Goal: Transaction & Acquisition: Purchase product/service

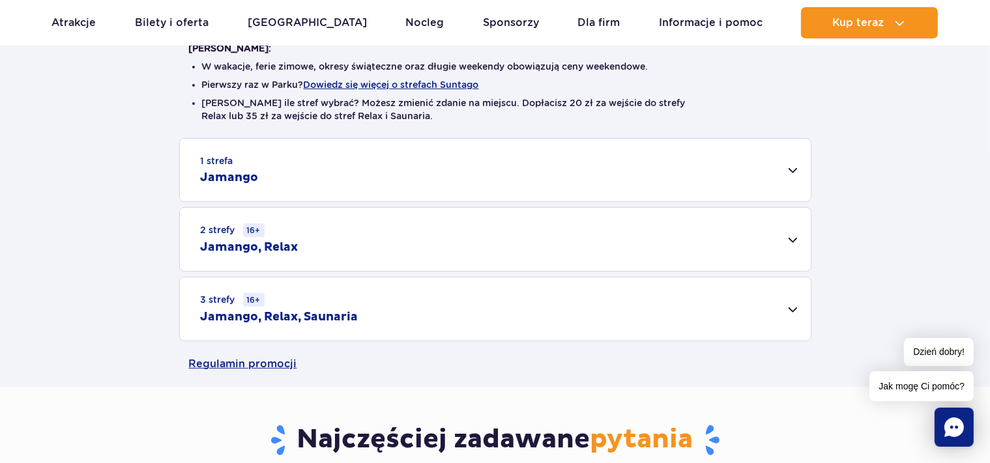
scroll to position [344, 0]
click at [791, 239] on div "2 strefy 16+ Jamango, Relax" at bounding box center [495, 239] width 631 height 63
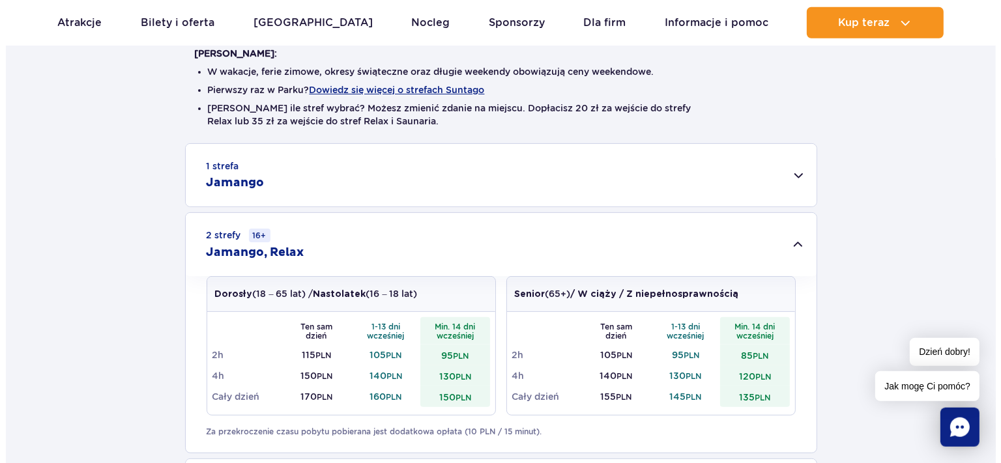
scroll to position [206, 0]
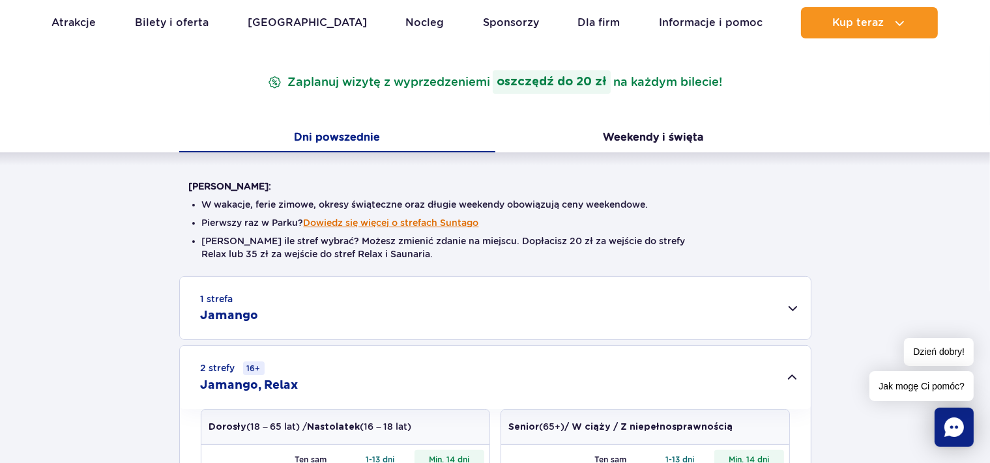
click at [437, 220] on button "Dowiedz się więcej o strefach Suntago" at bounding box center [391, 223] width 175 height 10
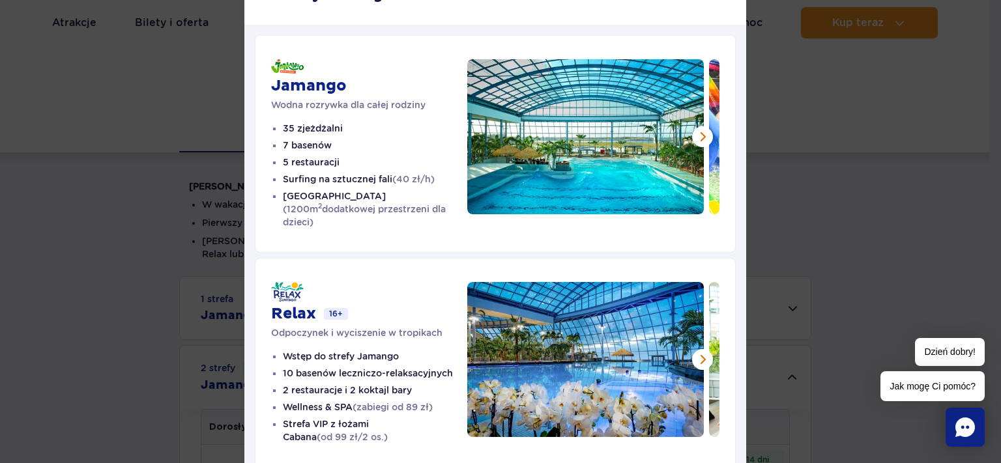
scroll to position [0, 0]
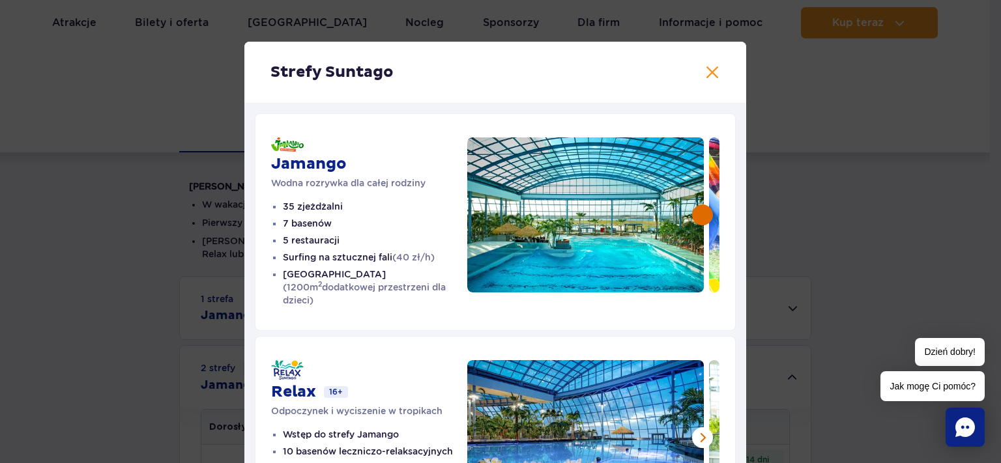
click at [697, 216] on button at bounding box center [702, 215] width 21 height 21
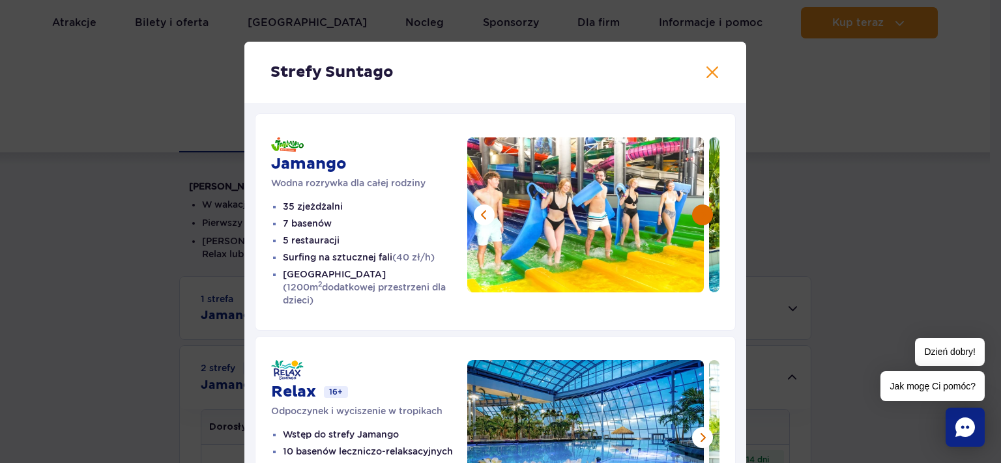
click at [693, 215] on button at bounding box center [702, 215] width 21 height 21
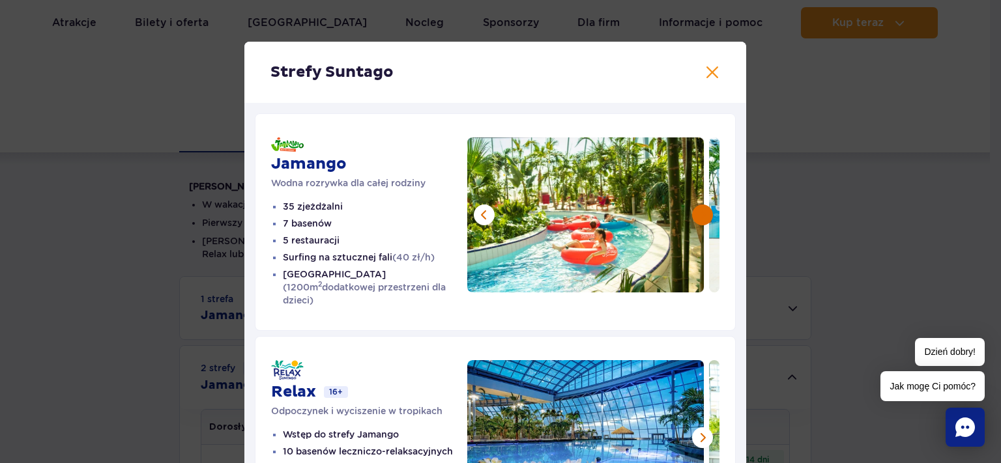
click at [701, 220] on button at bounding box center [702, 215] width 21 height 21
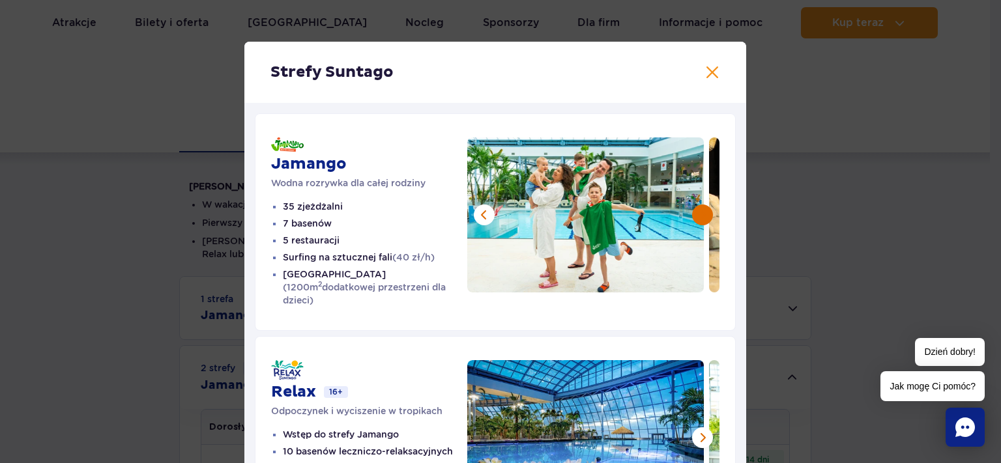
click at [701, 218] on button at bounding box center [702, 215] width 21 height 21
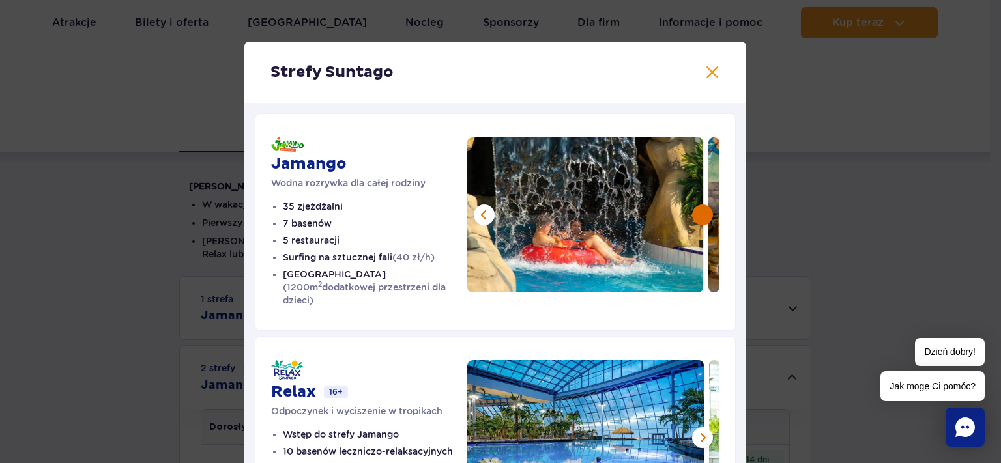
click at [701, 218] on button at bounding box center [702, 215] width 21 height 21
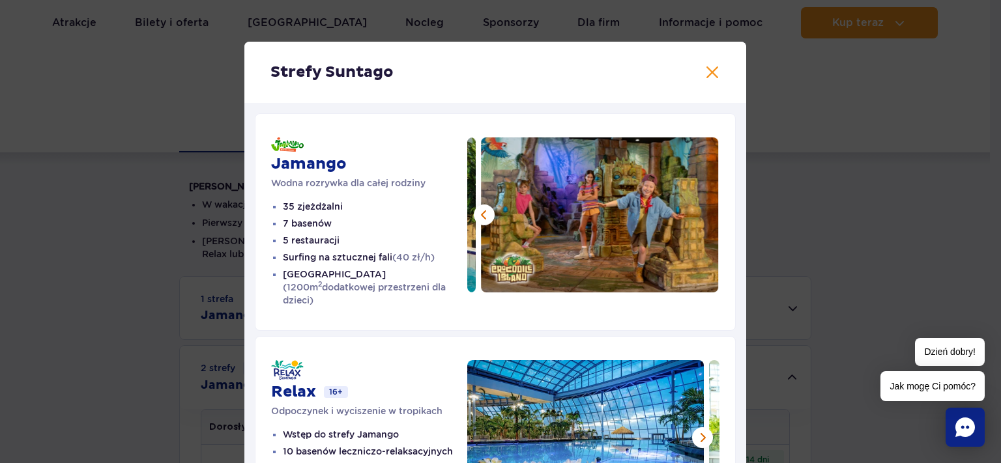
click at [701, 218] on img at bounding box center [600, 215] width 237 height 155
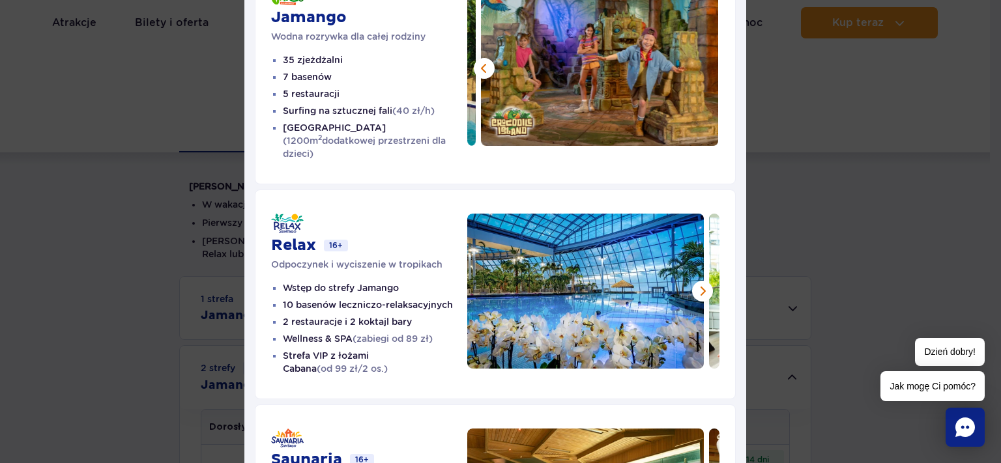
scroll to position [150, 0]
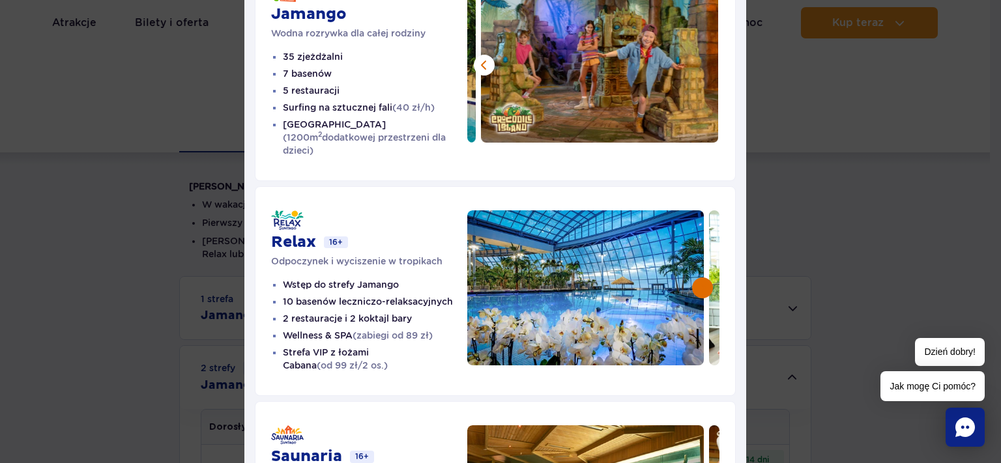
click at [700, 278] on button at bounding box center [702, 288] width 21 height 21
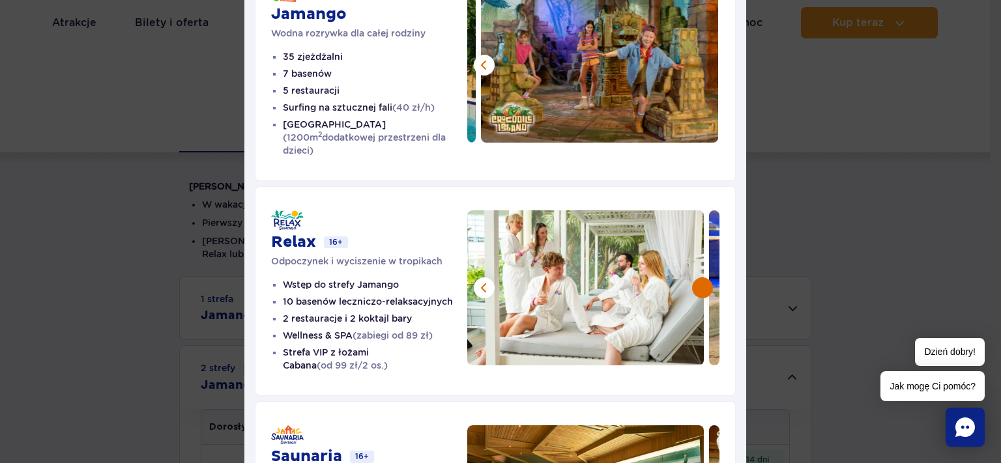
click at [700, 278] on button at bounding box center [702, 288] width 21 height 21
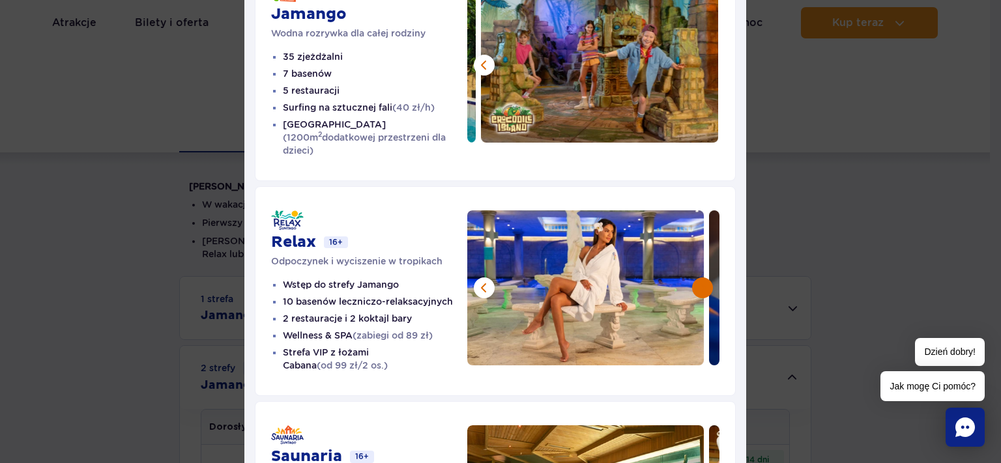
click at [700, 278] on button at bounding box center [702, 288] width 21 height 21
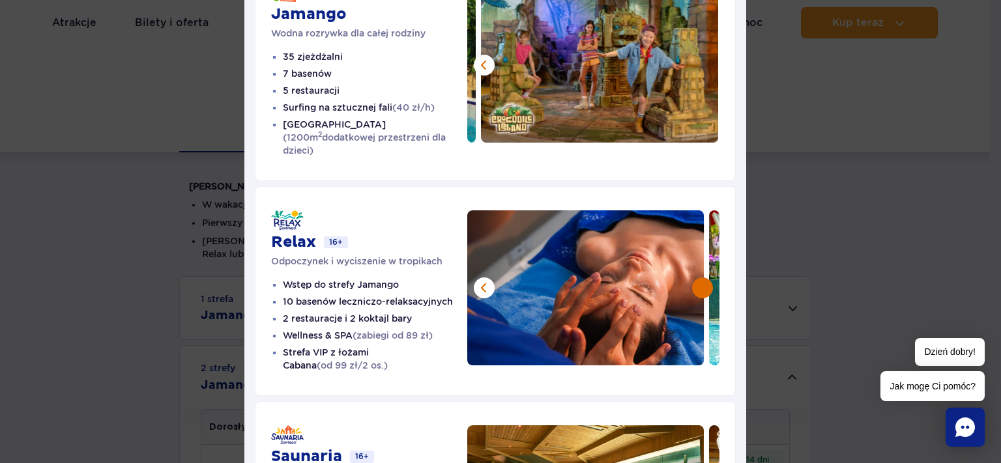
click at [700, 278] on button at bounding box center [702, 288] width 21 height 21
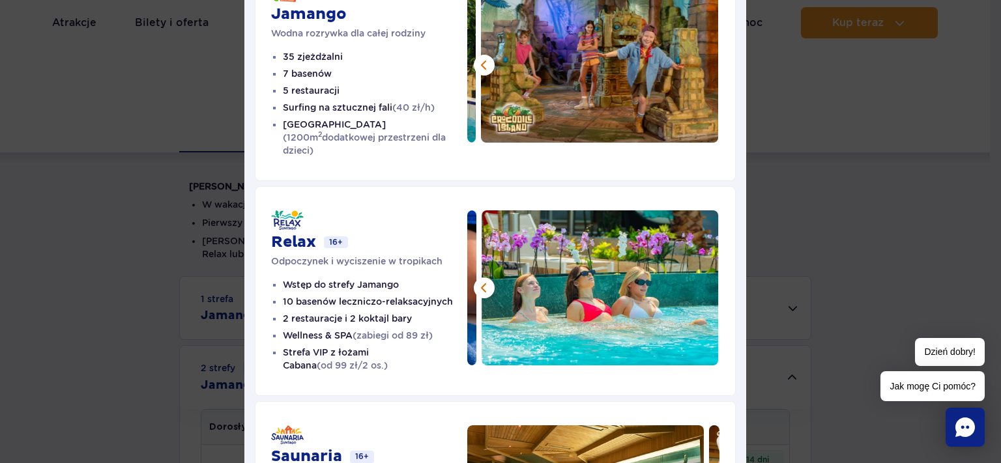
click at [700, 275] on img at bounding box center [600, 288] width 237 height 155
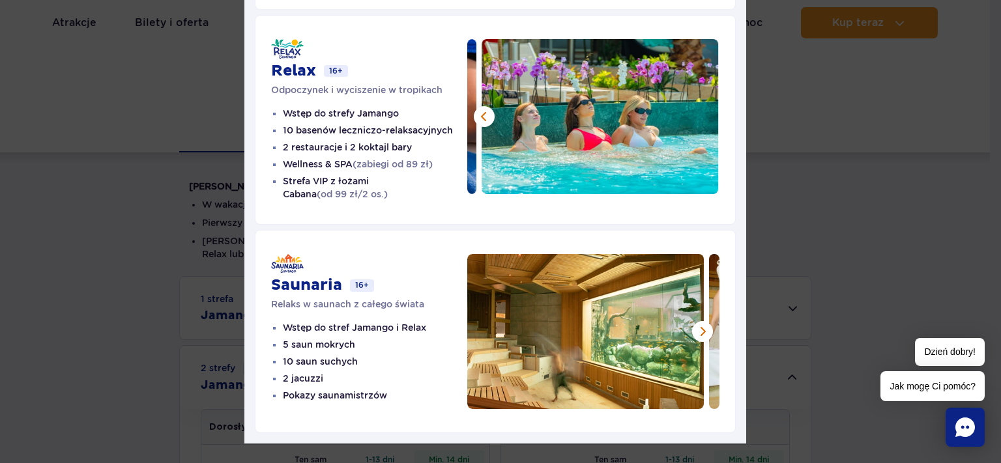
scroll to position [329, 0]
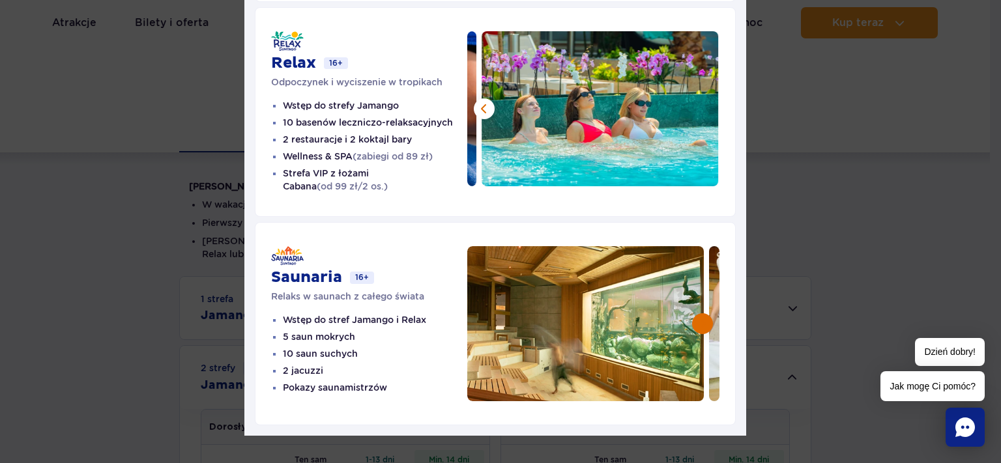
click at [695, 313] on button at bounding box center [702, 323] width 21 height 21
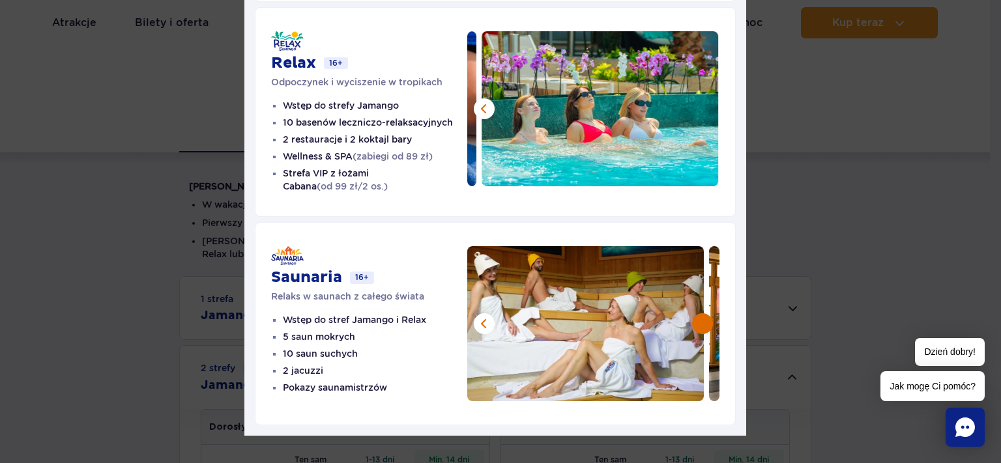
click at [695, 313] on button at bounding box center [702, 323] width 21 height 21
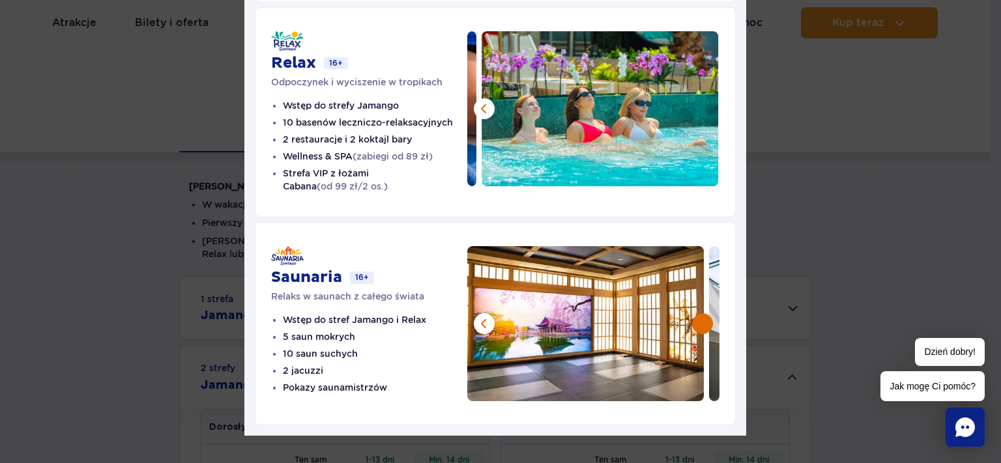
click at [695, 313] on button at bounding box center [702, 323] width 21 height 21
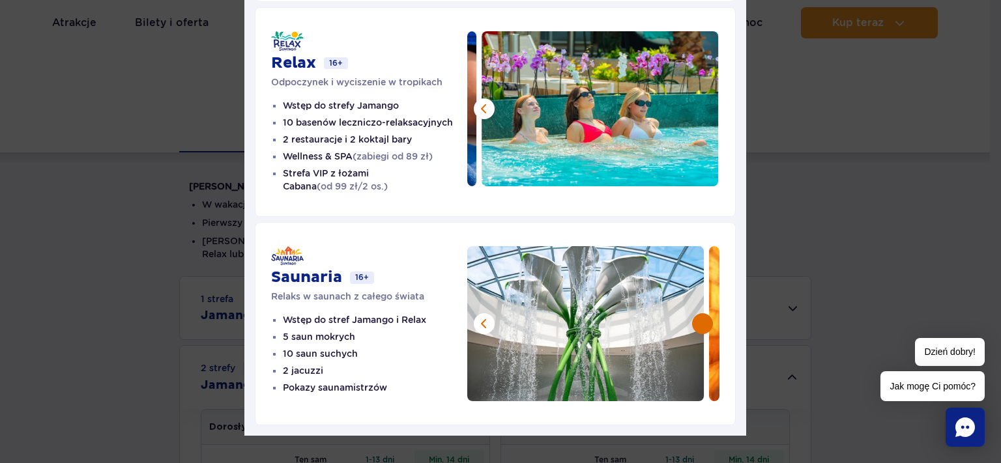
click at [695, 313] on button at bounding box center [702, 323] width 21 height 21
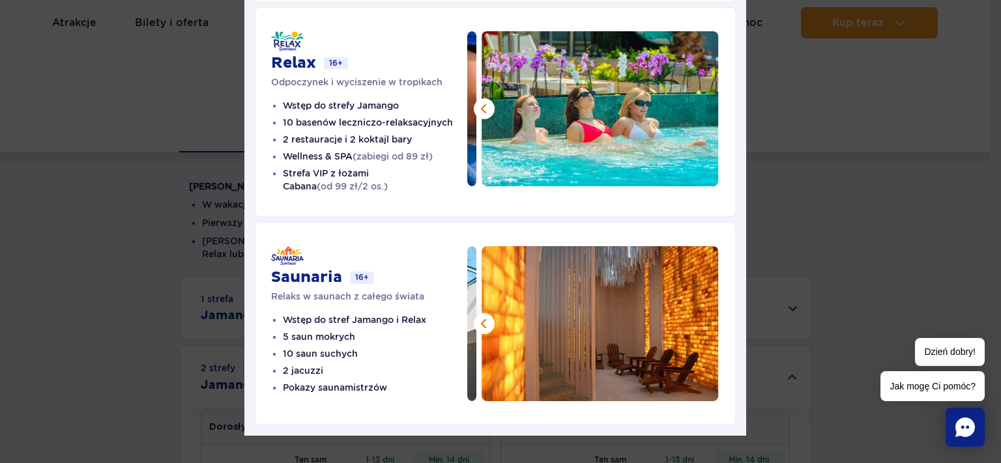
click at [695, 310] on img at bounding box center [600, 323] width 237 height 155
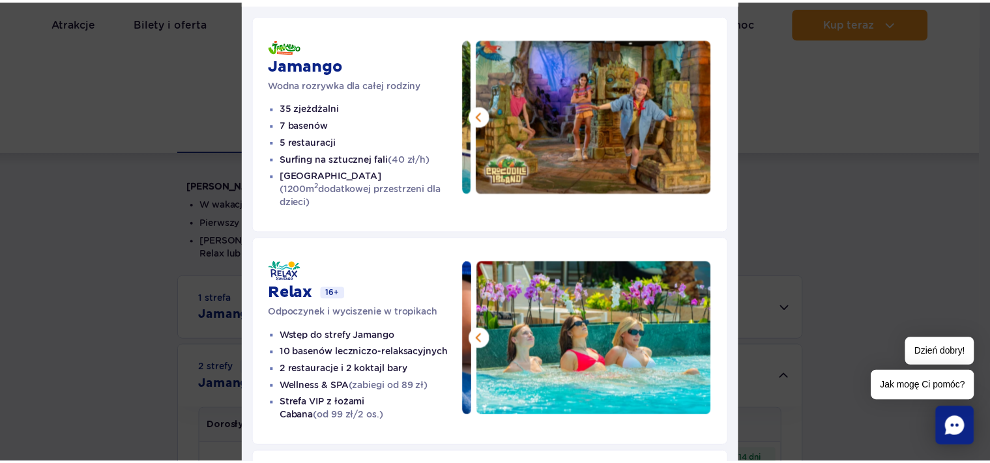
scroll to position [0, 0]
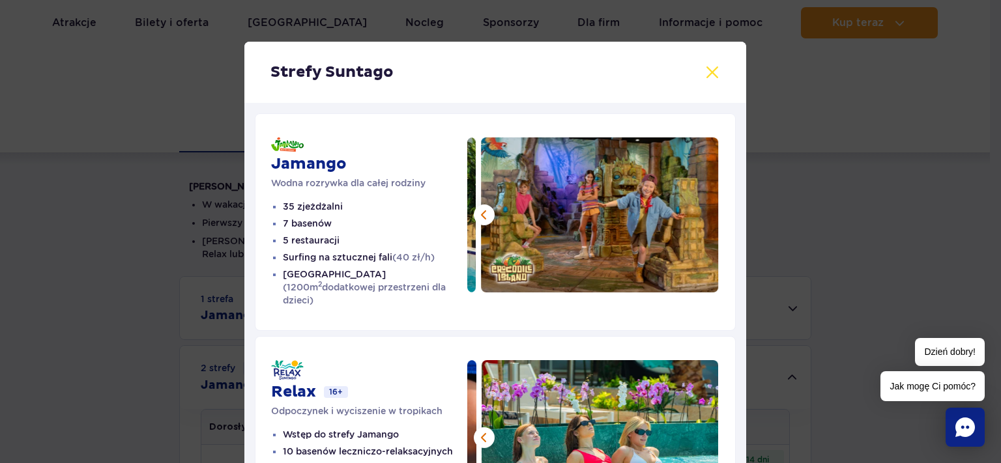
click at [710, 74] on button at bounding box center [713, 73] width 16 height 16
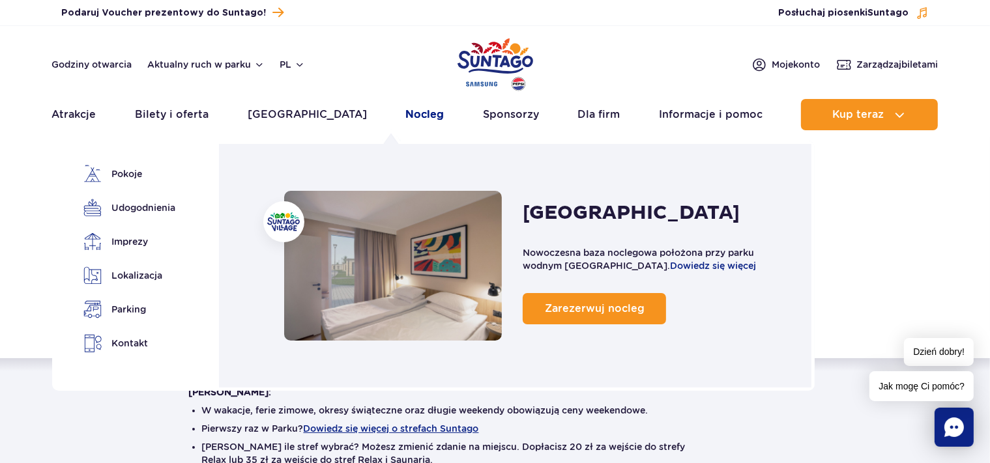
click at [405, 110] on link "Nocleg" at bounding box center [424, 114] width 38 height 31
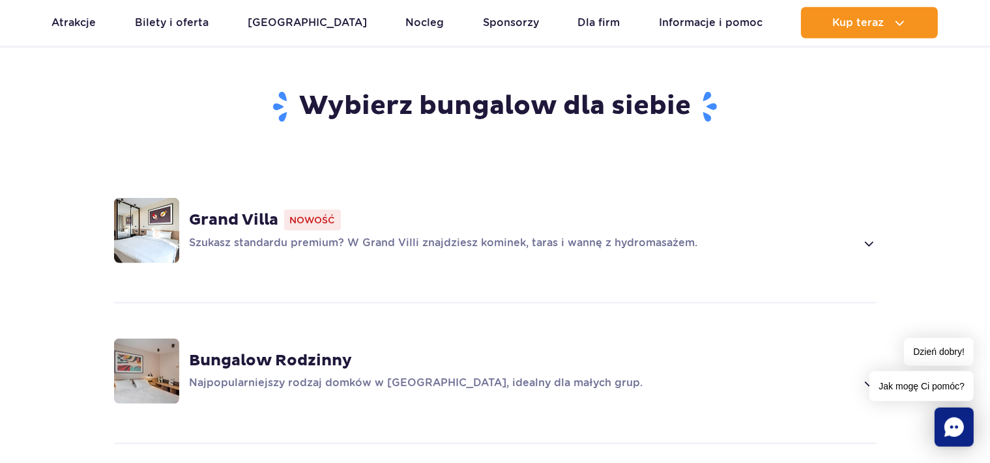
scroll to position [894, 0]
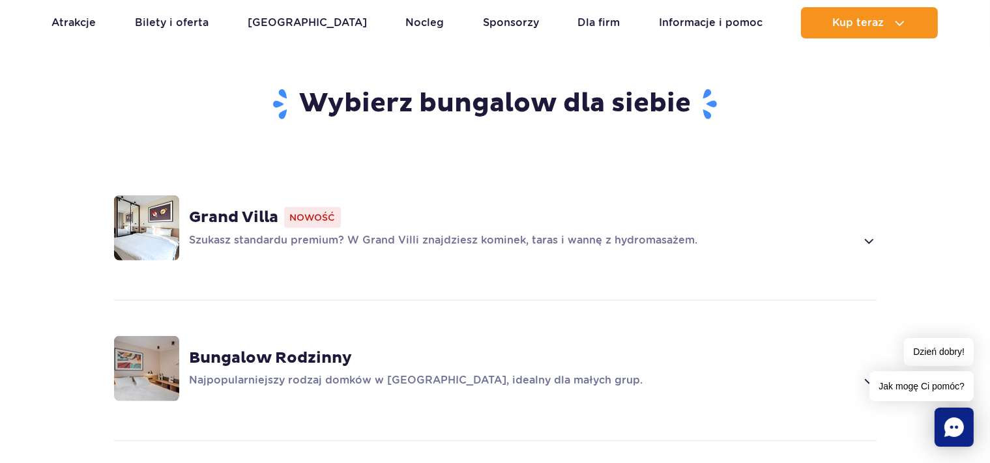
click at [876, 233] on span at bounding box center [868, 241] width 15 height 16
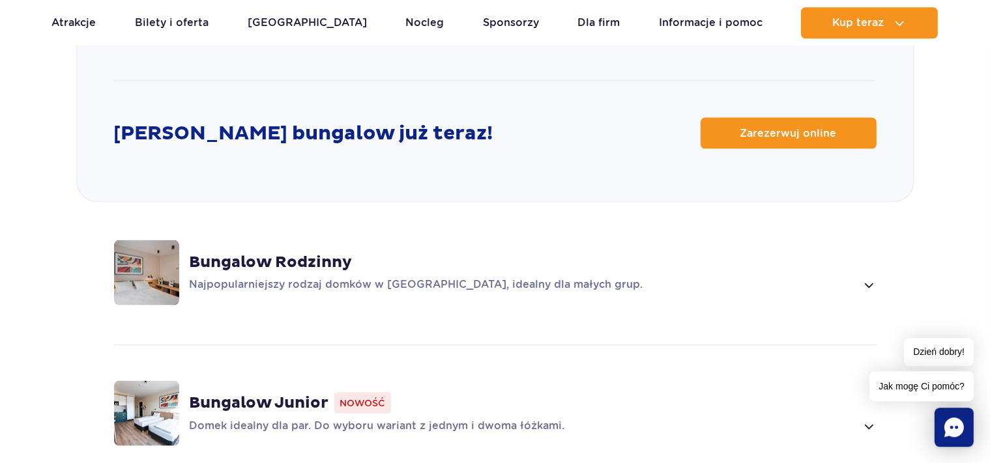
scroll to position [1796, 0]
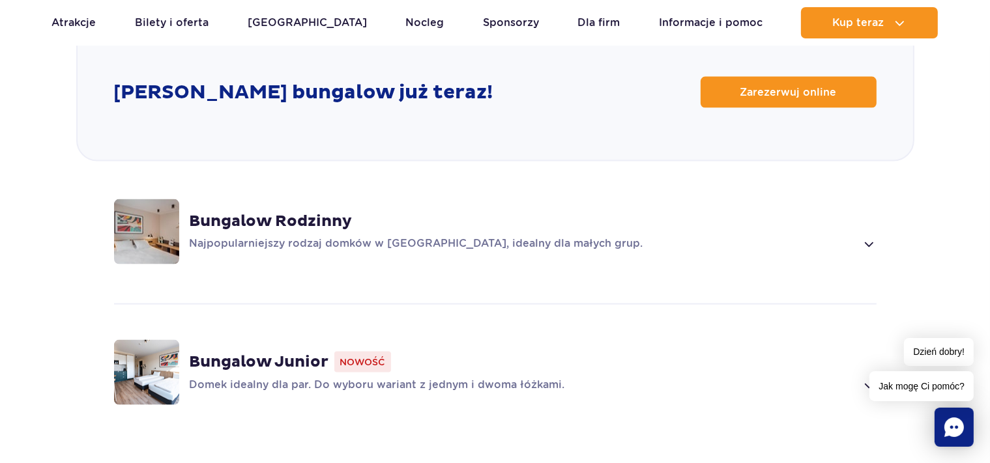
click at [875, 237] on span at bounding box center [868, 245] width 15 height 16
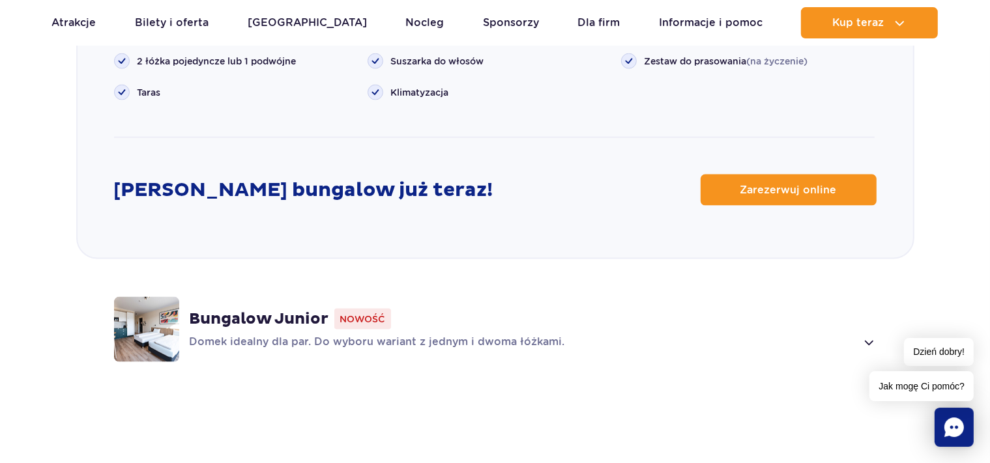
scroll to position [1801, 0]
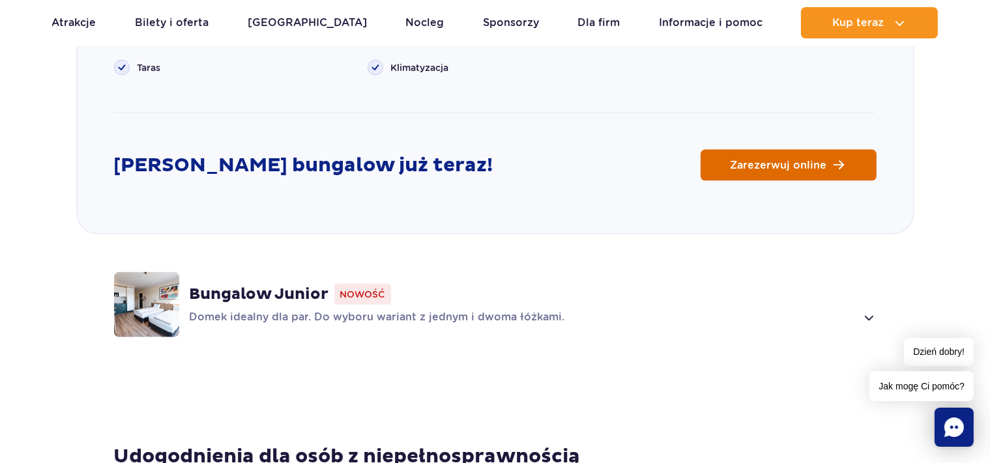
click at [778, 160] on span "Zarezerwuj online" at bounding box center [779, 165] width 96 height 10
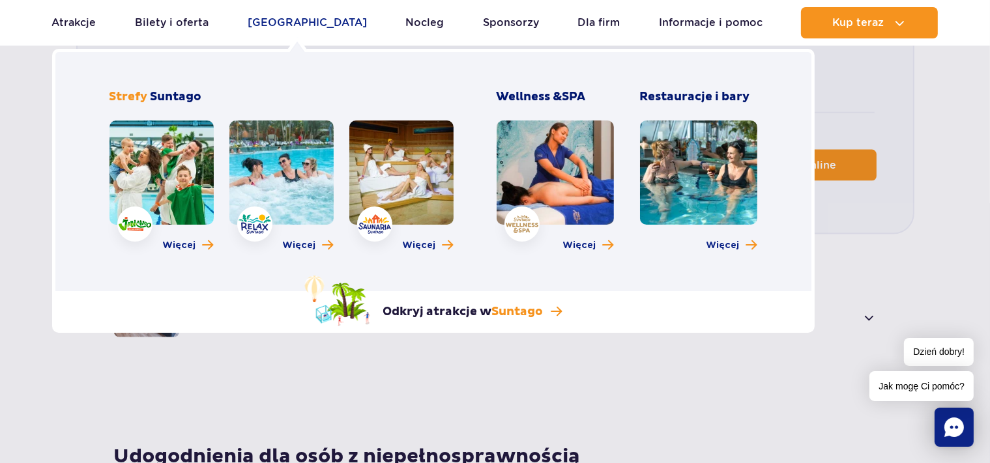
click at [315, 20] on link "[GEOGRAPHIC_DATA]" at bounding box center [307, 22] width 119 height 31
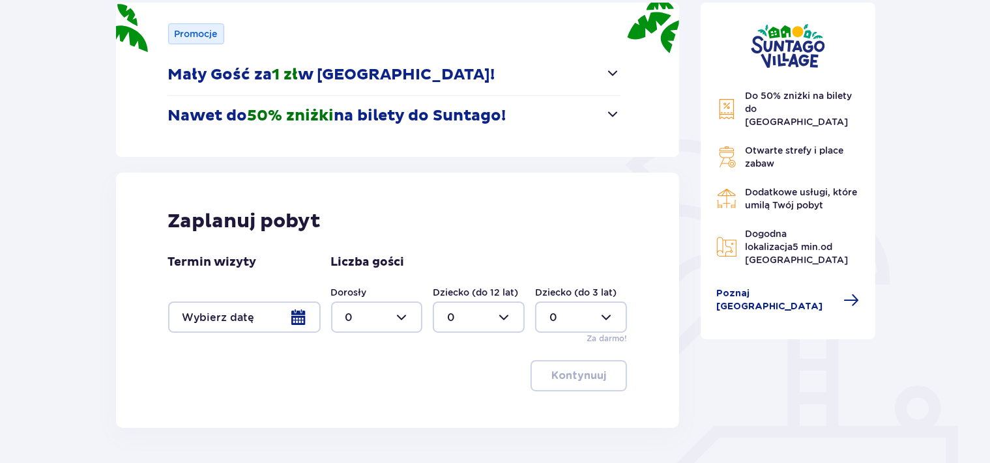
scroll to position [206, 0]
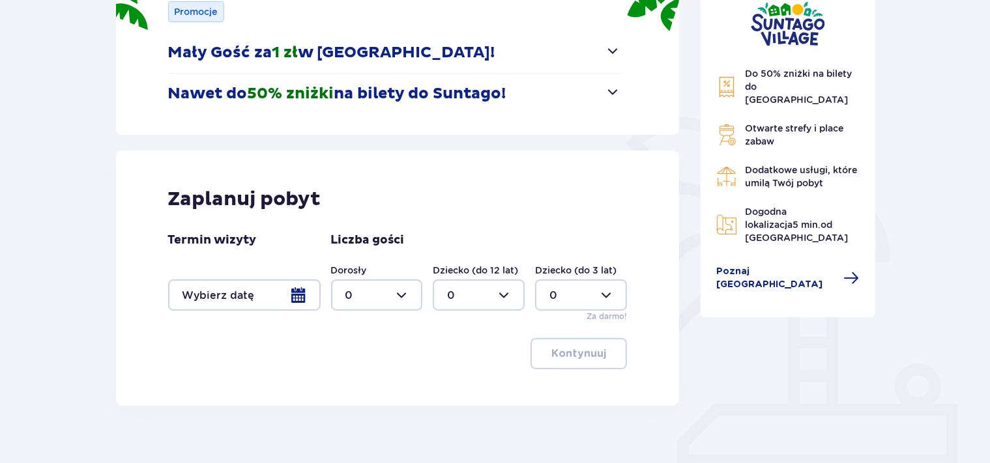
click at [302, 291] on div at bounding box center [244, 295] width 153 height 31
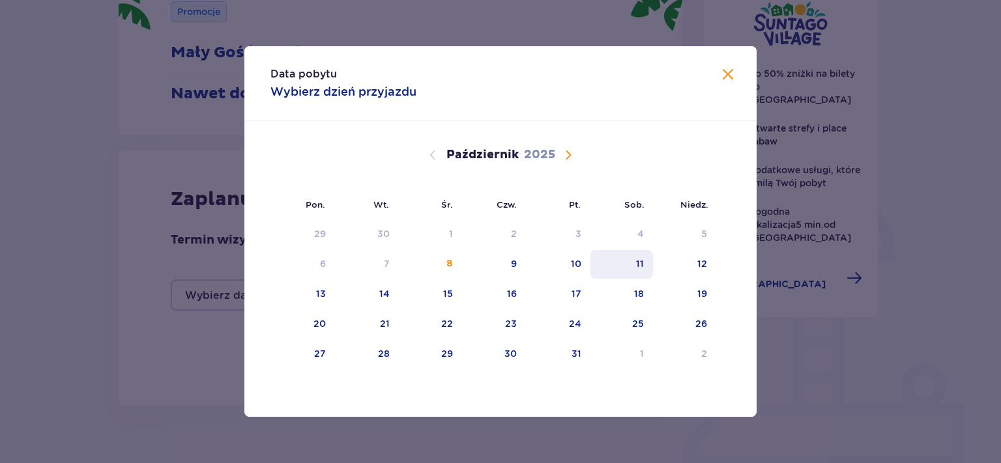
click at [643, 263] on div "11" at bounding box center [640, 263] width 8 height 13
click at [716, 270] on div "12" at bounding box center [684, 264] width 63 height 29
type input "11.10.25 - 12.10.25"
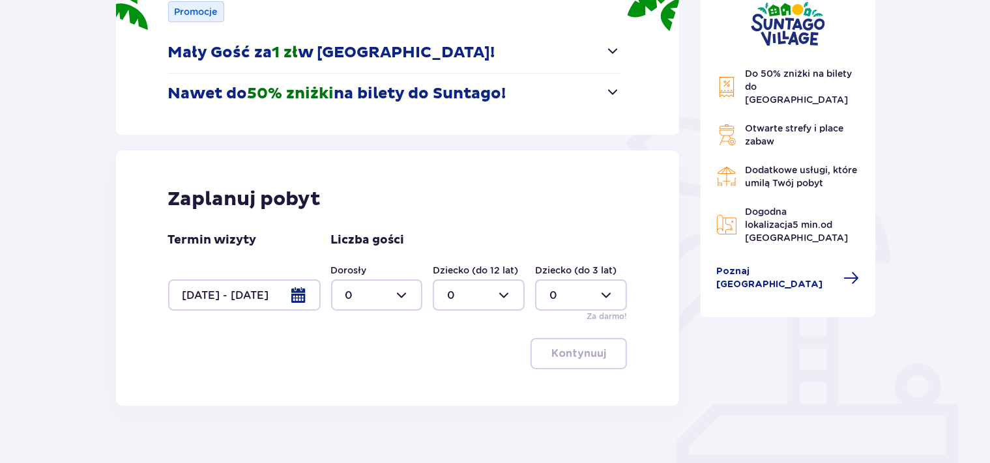
click at [408, 293] on div at bounding box center [377, 295] width 92 height 31
click at [360, 394] on div "5" at bounding box center [376, 397] width 63 height 14
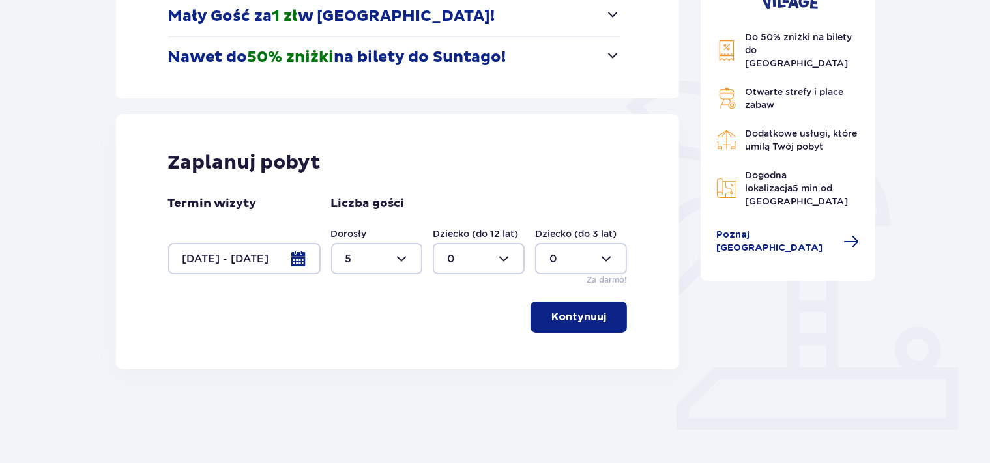
scroll to position [261, 0]
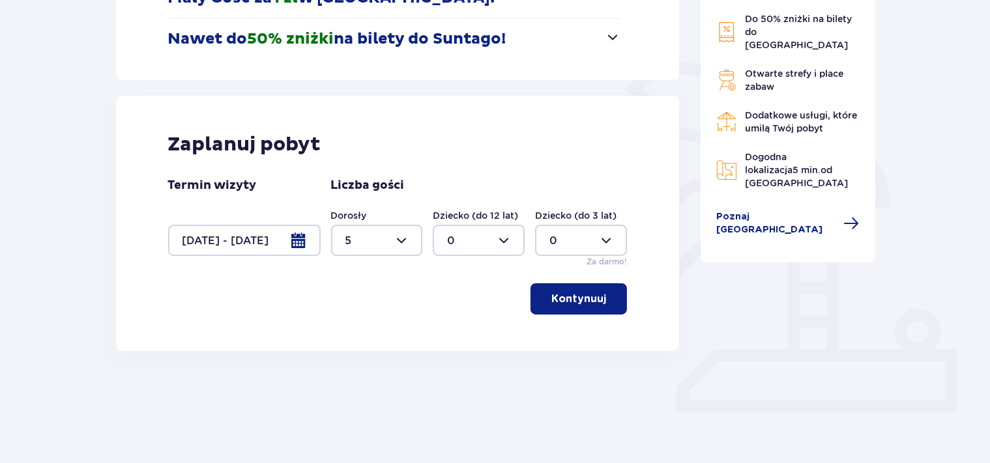
click at [401, 244] on div at bounding box center [377, 240] width 92 height 31
click at [353, 293] on div "6" at bounding box center [376, 294] width 63 height 14
type input "6"
click at [588, 304] on p "Kontynuuj" at bounding box center [578, 299] width 55 height 14
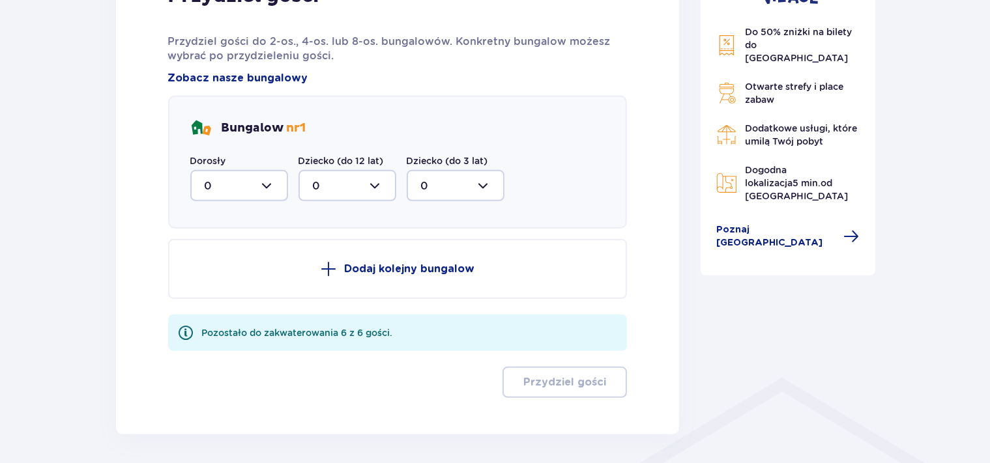
scroll to position [728, 0]
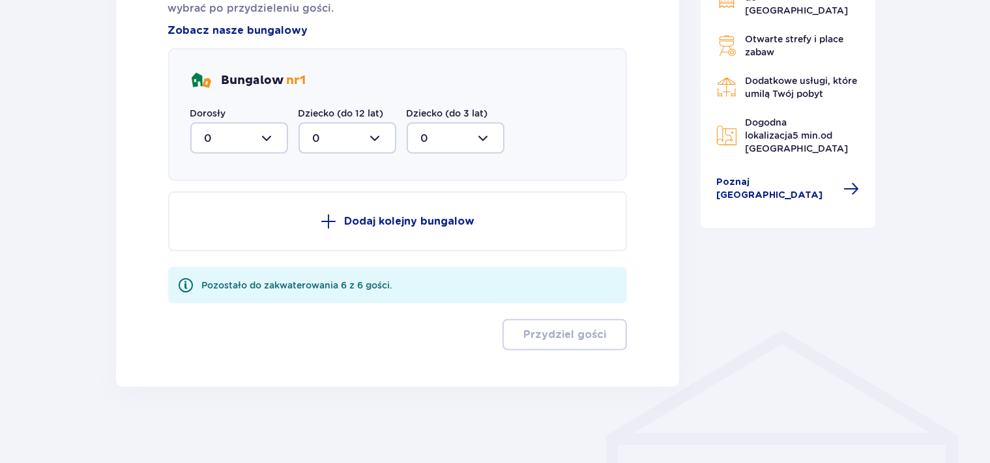
click at [262, 132] on div at bounding box center [239, 138] width 98 height 31
click at [213, 267] on div "6" at bounding box center [239, 266] width 69 height 14
type input "6"
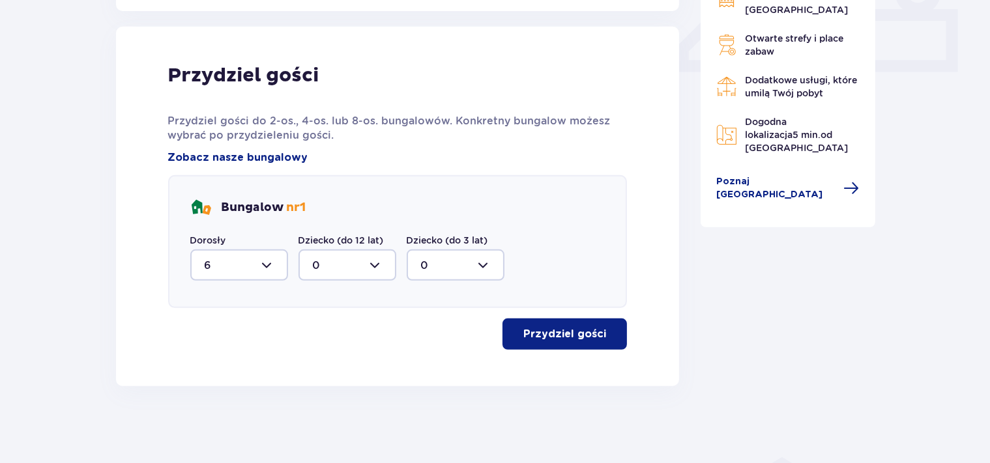
click at [604, 338] on span "button" at bounding box center [609, 335] width 16 height 16
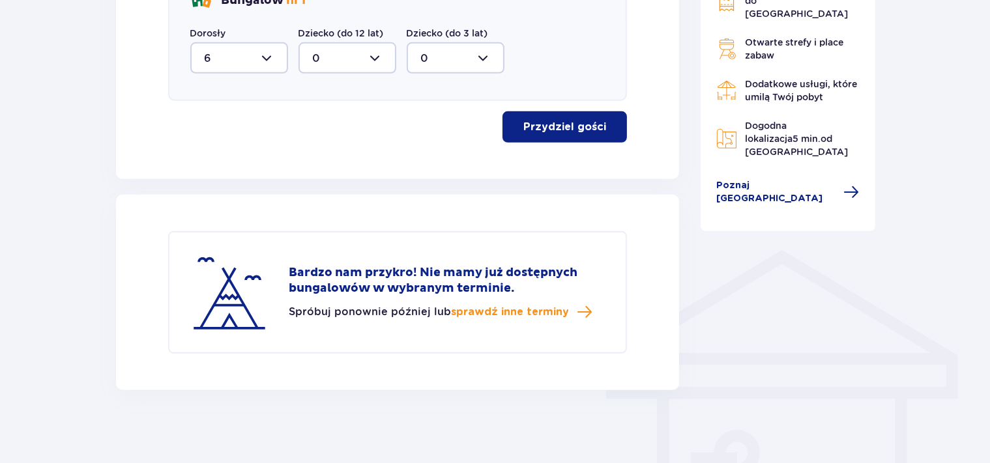
scroll to position [811, 0]
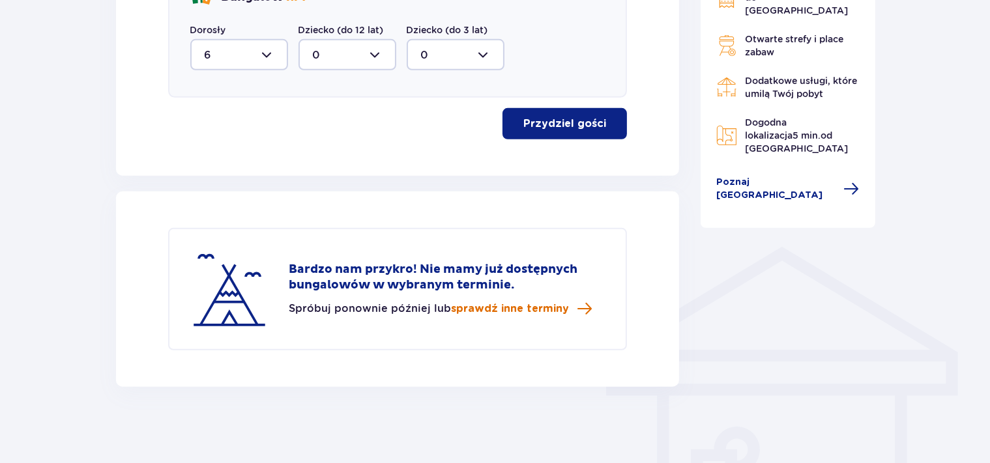
click at [532, 311] on span "sprawdź inne terminy" at bounding box center [511, 309] width 118 height 14
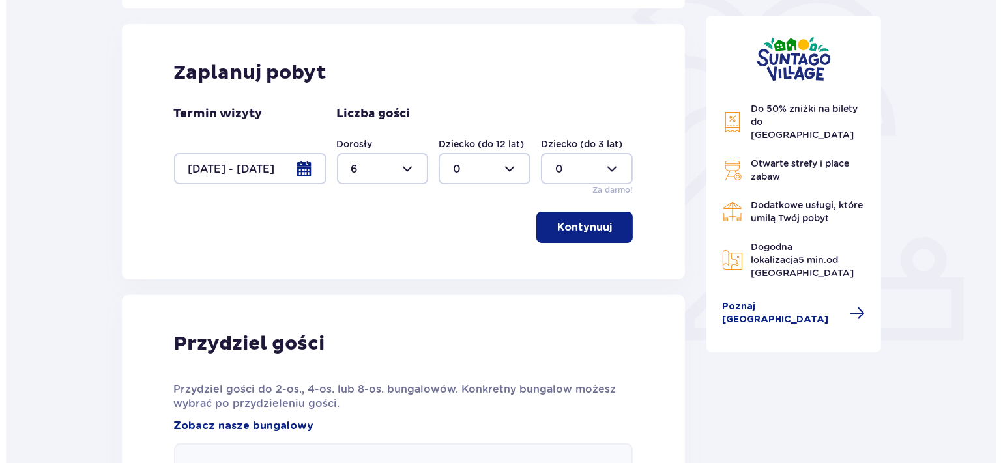
scroll to position [323, 0]
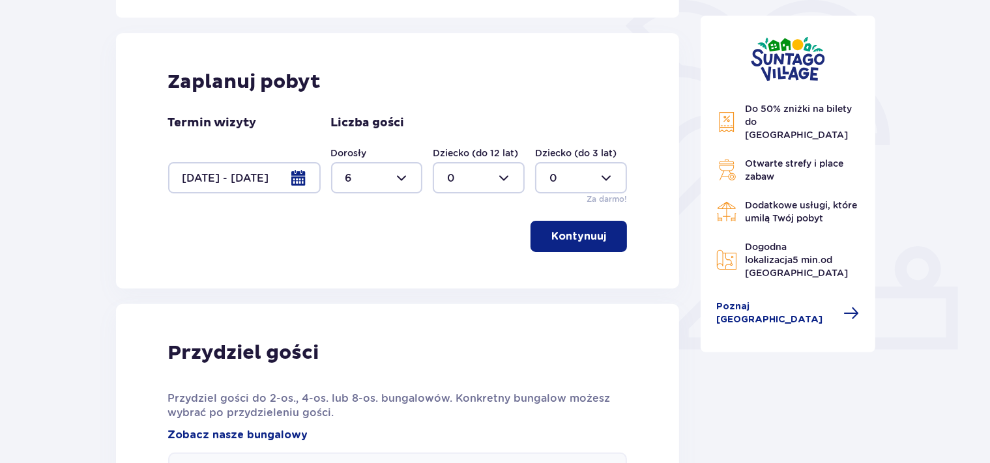
click at [301, 173] on div at bounding box center [244, 177] width 153 height 31
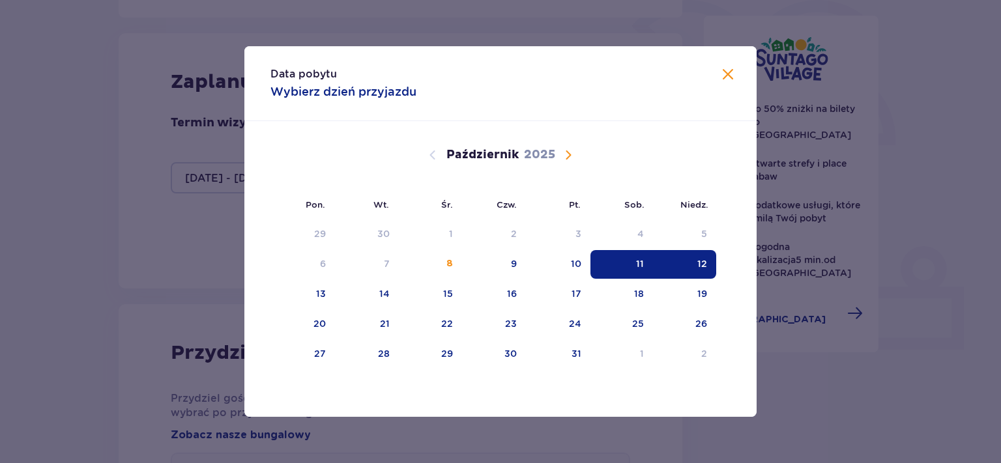
click at [697, 262] on div "12" at bounding box center [684, 264] width 63 height 29
click at [310, 293] on div "13" at bounding box center [302, 294] width 65 height 29
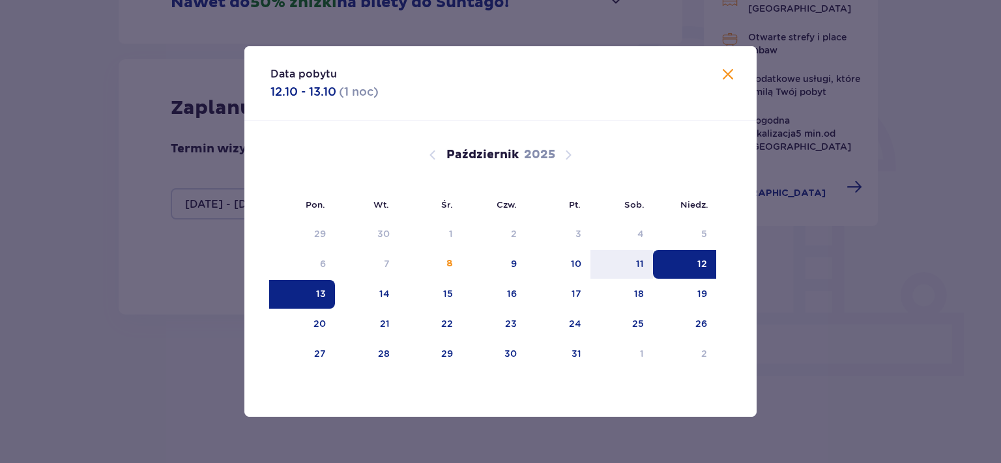
type input "12.10.25 - 13.10.25"
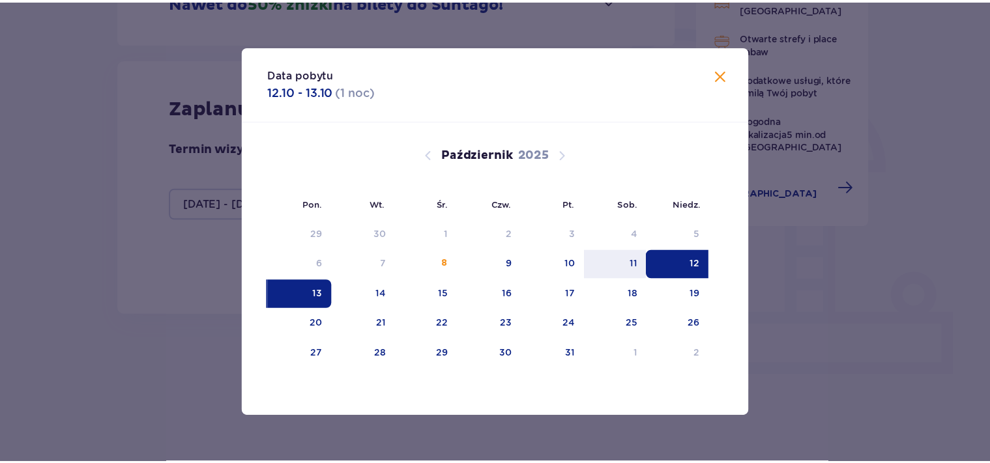
scroll to position [261, 0]
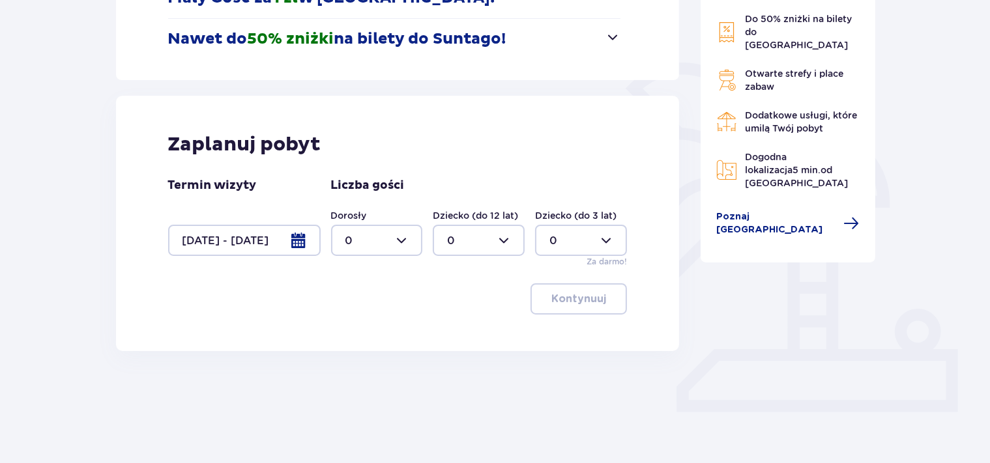
click at [403, 238] on div at bounding box center [377, 240] width 92 height 31
click at [353, 293] on div "6" at bounding box center [376, 294] width 63 height 14
type input "6"
click at [595, 304] on p "Kontynuuj" at bounding box center [578, 299] width 55 height 14
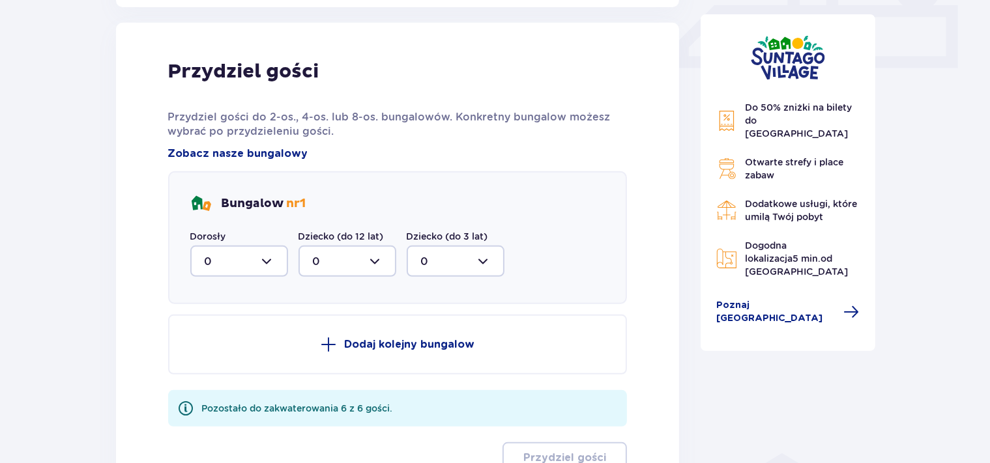
scroll to position [611, 0]
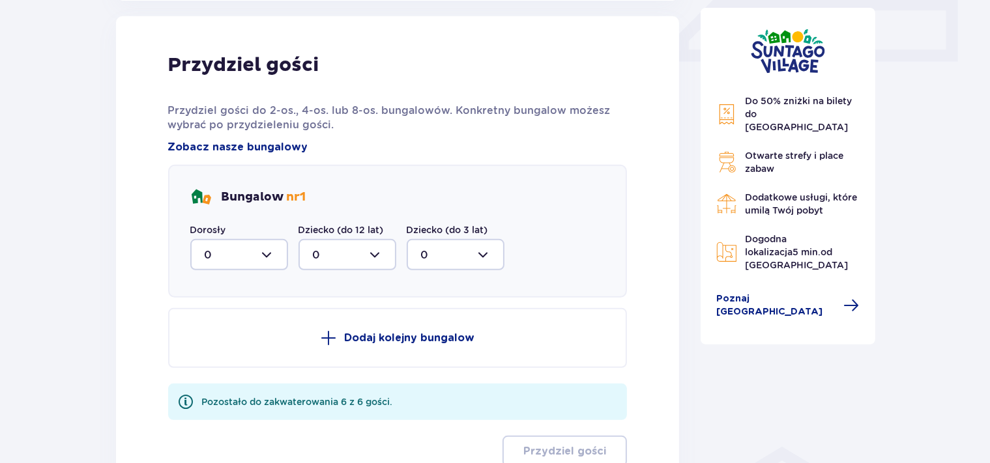
click at [278, 263] on div at bounding box center [239, 254] width 98 height 31
click at [212, 382] on div "6" at bounding box center [239, 382] width 69 height 14
type input "6"
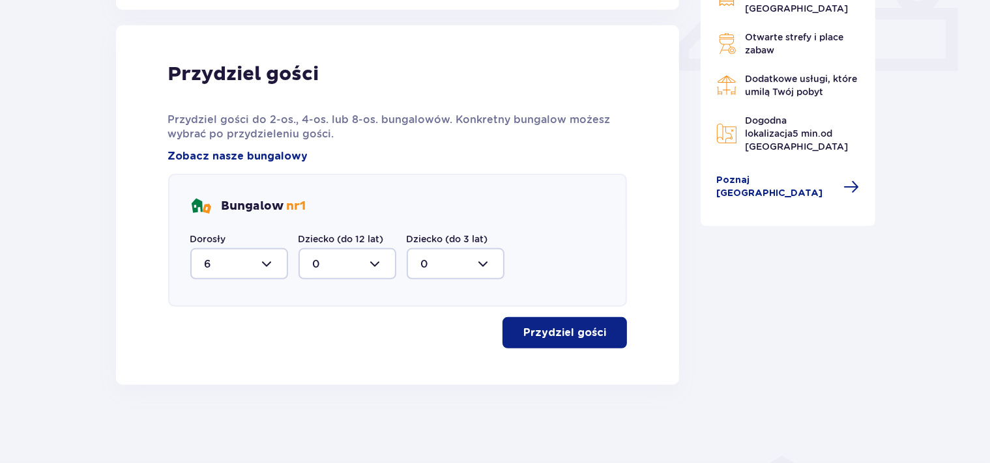
scroll to position [601, 0]
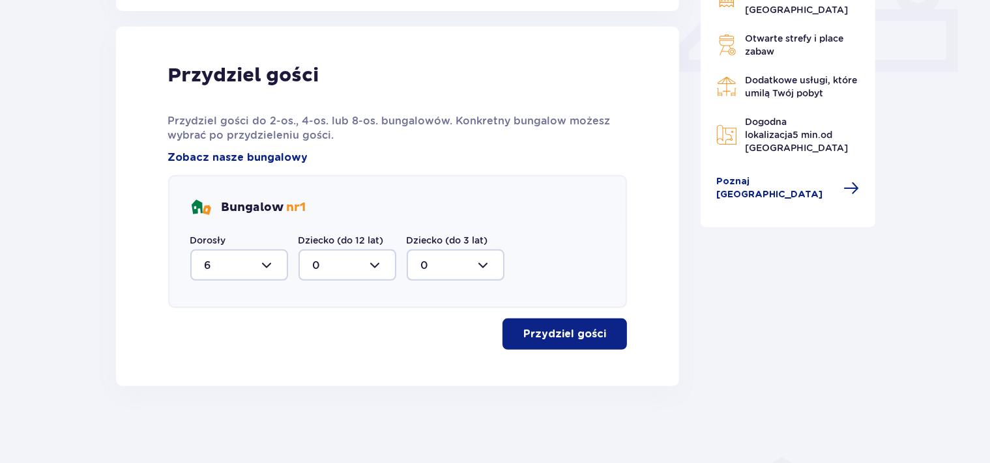
click at [589, 327] on p "Przydziel gości" at bounding box center [564, 334] width 83 height 14
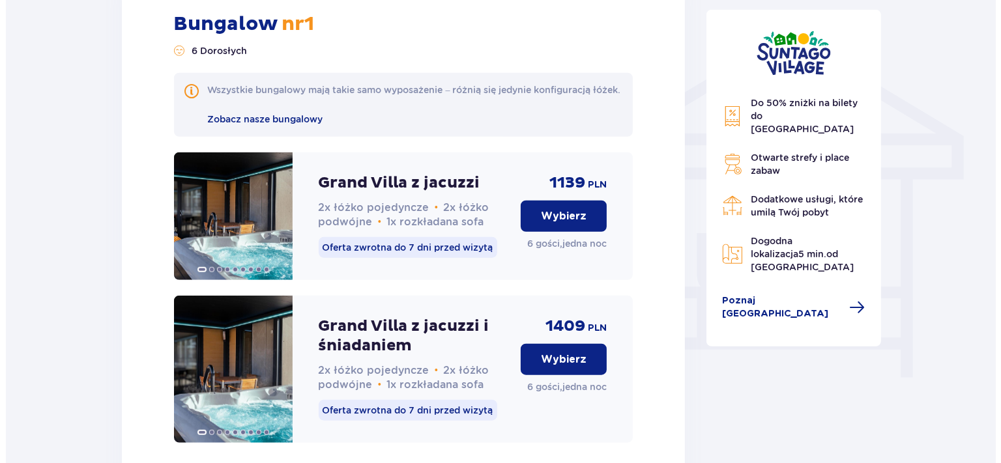
scroll to position [1025, 0]
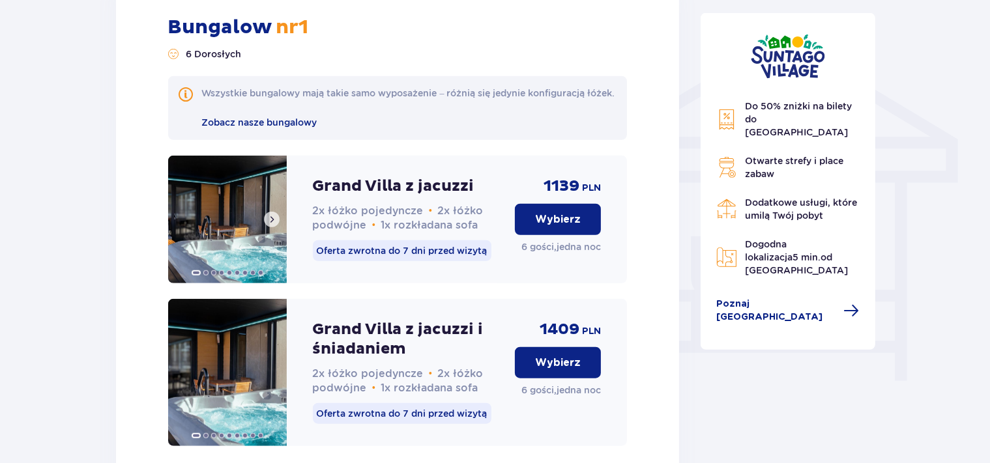
click at [272, 225] on span at bounding box center [272, 219] width 10 height 10
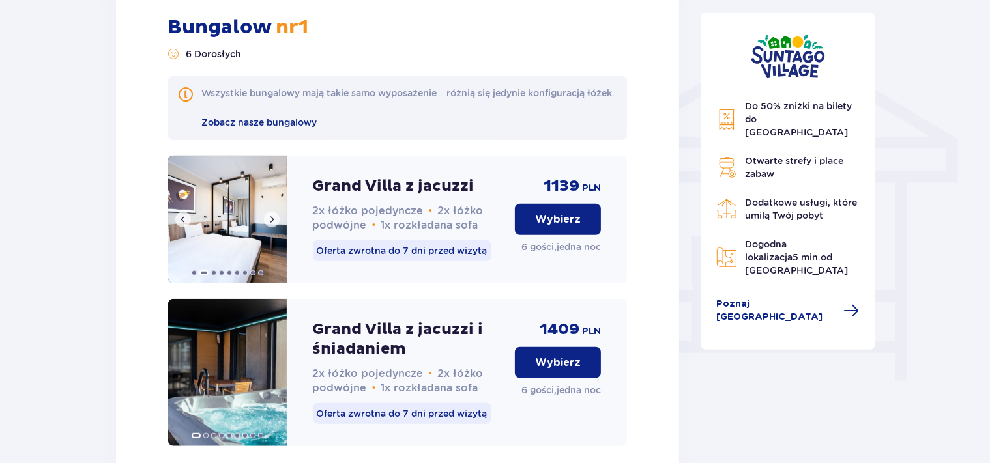
click at [272, 225] on span at bounding box center [272, 219] width 10 height 10
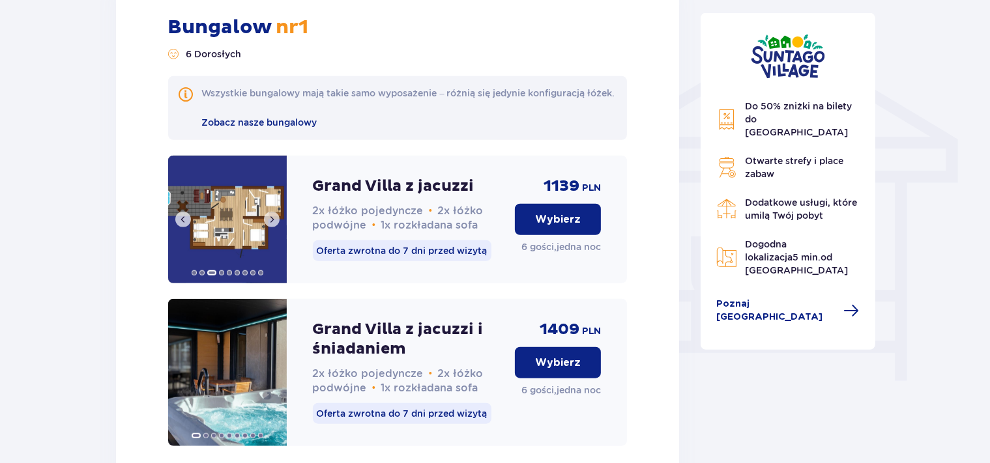
click at [272, 225] on span at bounding box center [272, 219] width 10 height 10
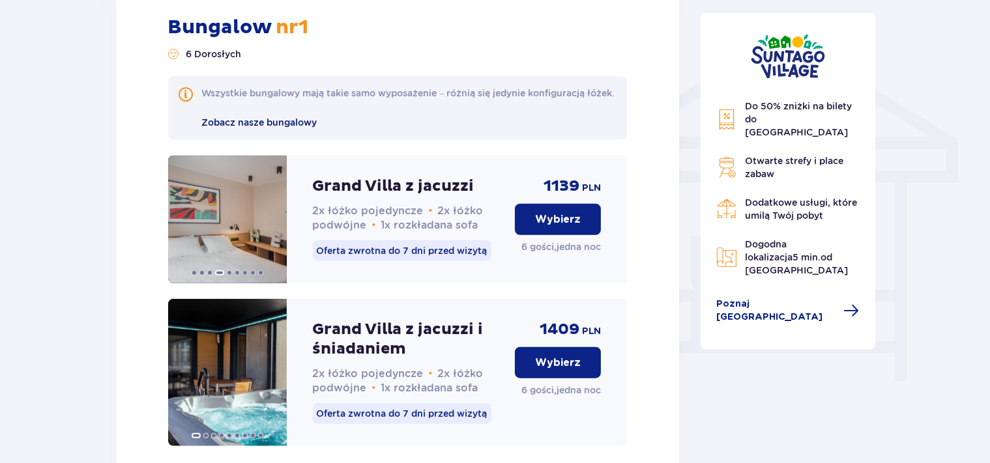
click at [293, 128] on span "Zobacz nasze bungalowy" at bounding box center [259, 122] width 115 height 10
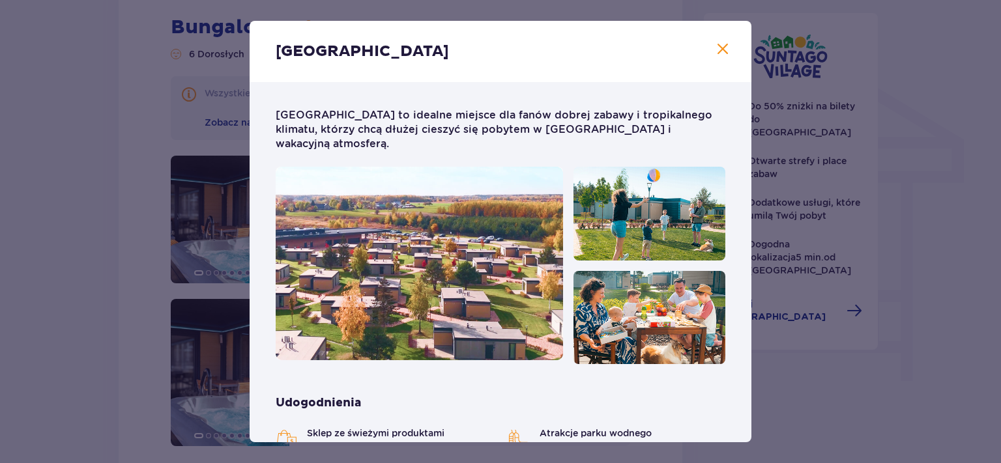
click at [715, 46] on span "Zamknij" at bounding box center [723, 50] width 16 height 16
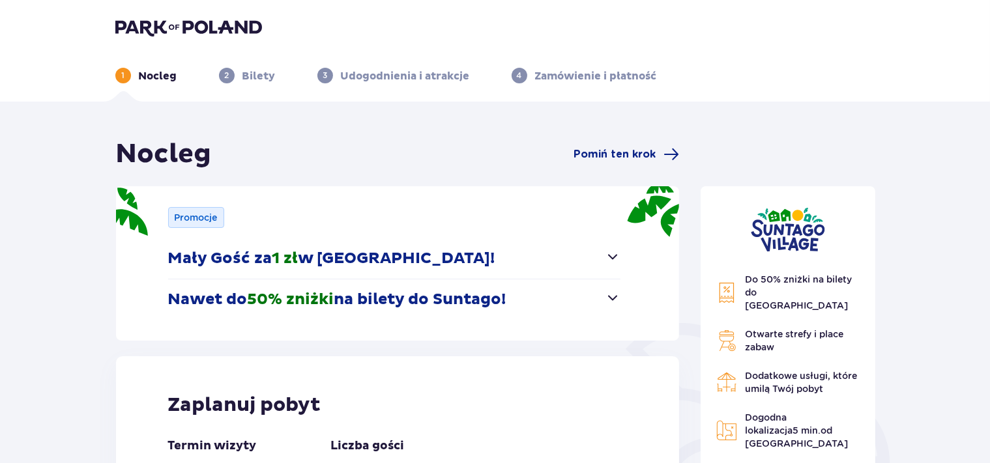
click at [256, 78] on p "Bilety" at bounding box center [258, 76] width 33 height 14
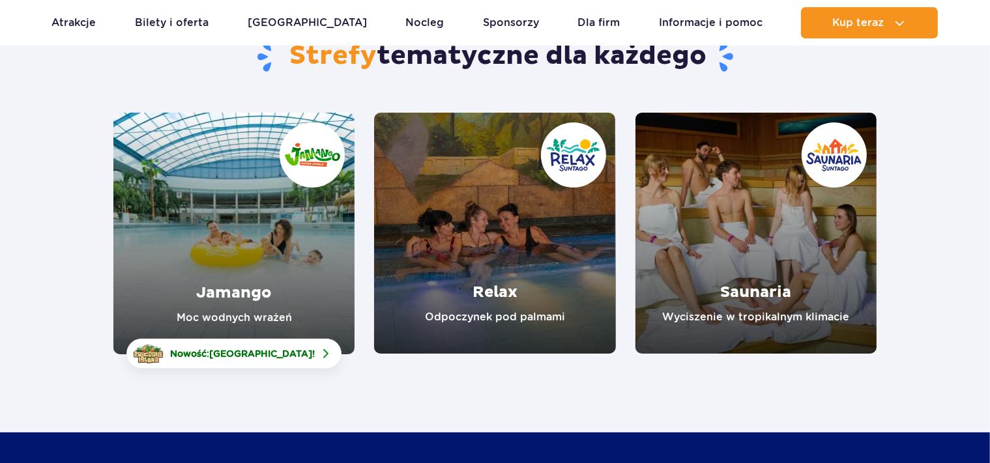
scroll to position [138, 0]
click at [241, 285] on link "Jamango" at bounding box center [233, 234] width 241 height 242
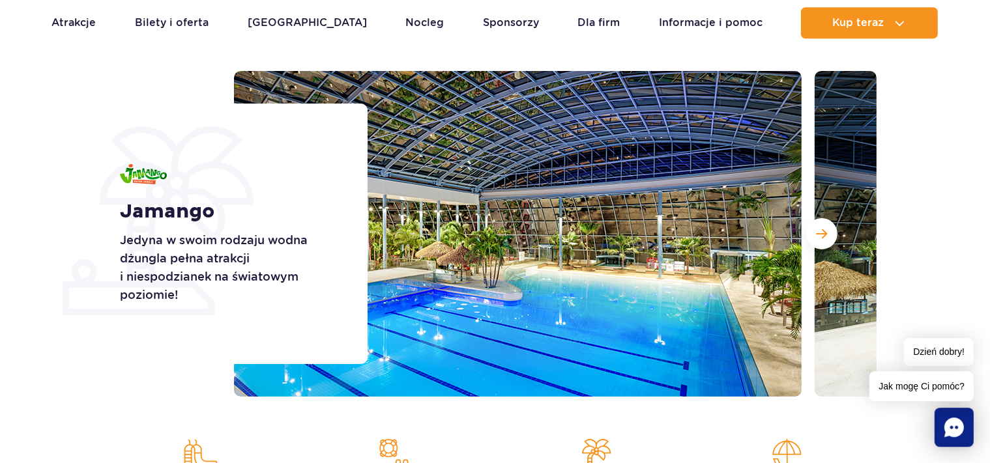
scroll to position [138, 0]
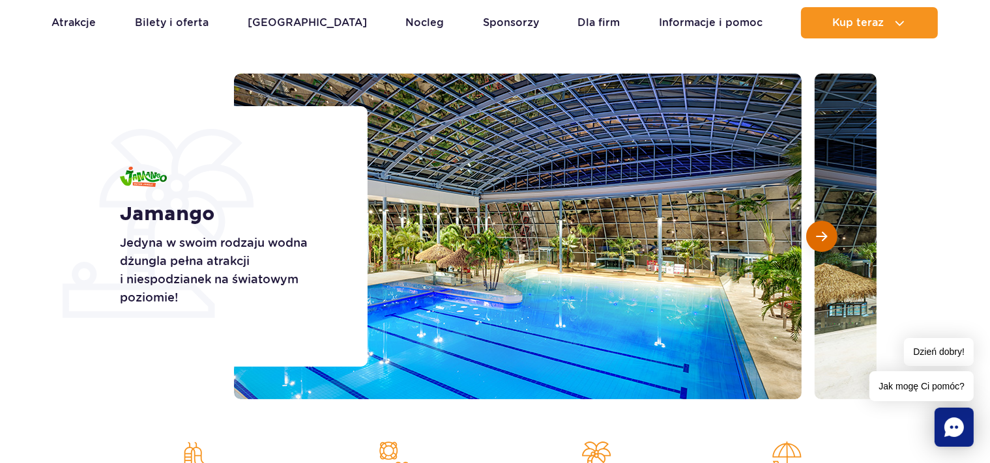
click at [824, 236] on span "Następny slajd" at bounding box center [822, 237] width 11 height 12
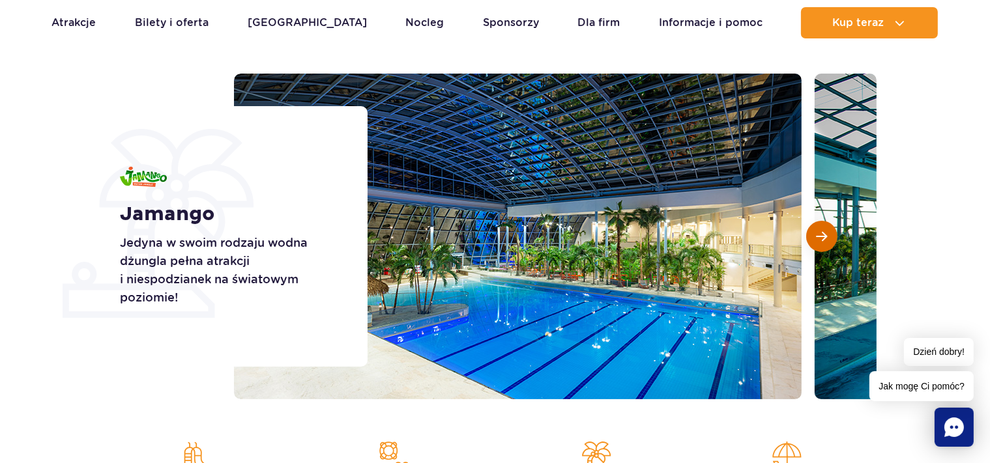
click at [824, 237] on span "Następny slajd" at bounding box center [822, 237] width 11 height 12
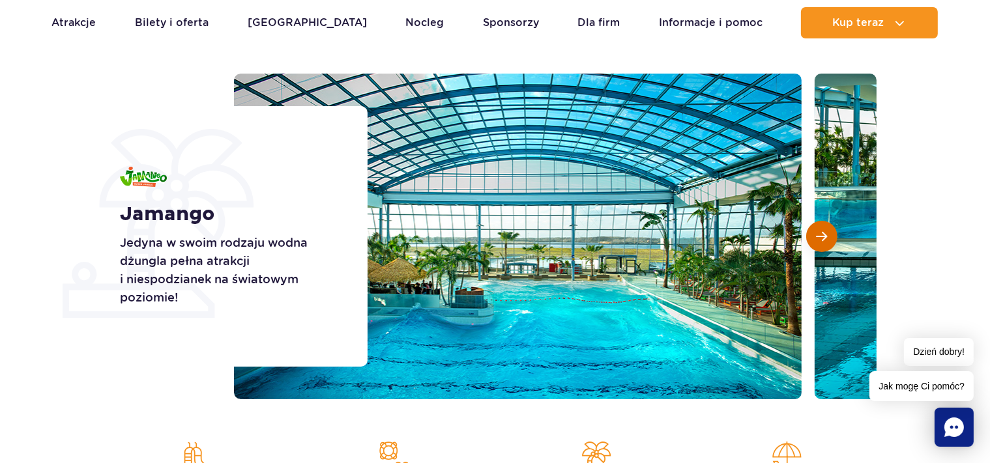
click at [824, 237] on span "Następny slajd" at bounding box center [822, 237] width 11 height 12
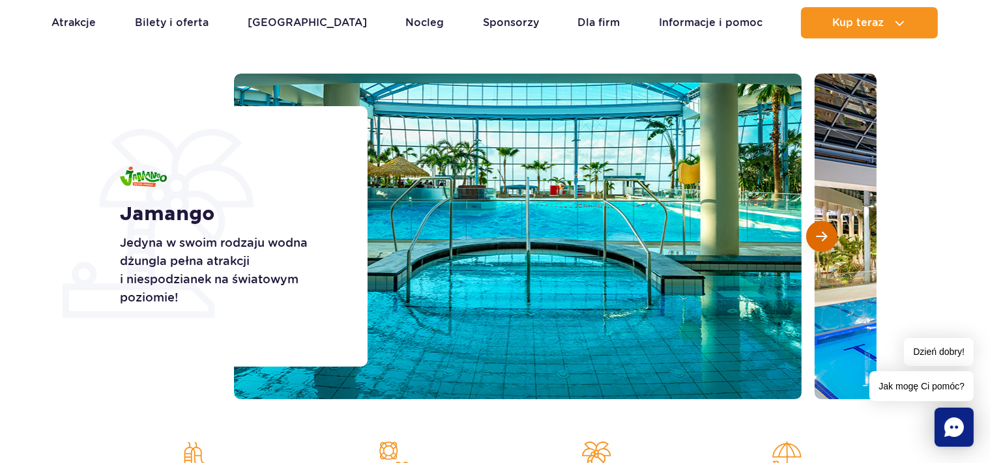
click at [824, 237] on span "Następny slajd" at bounding box center [822, 237] width 11 height 12
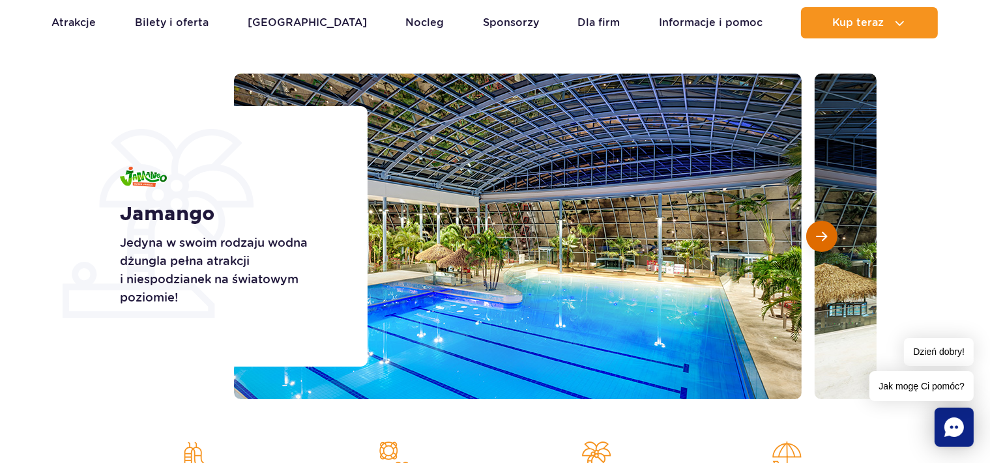
click at [824, 237] on span "Następny slajd" at bounding box center [822, 237] width 11 height 12
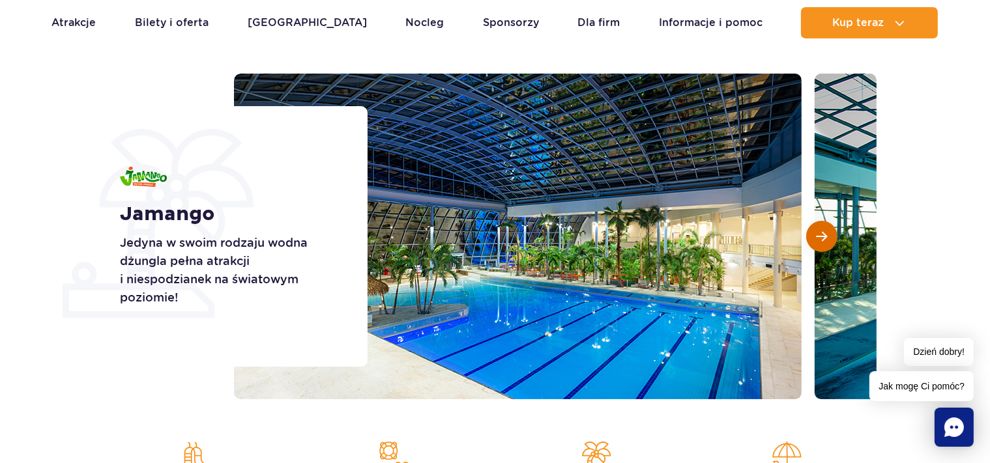
click at [824, 237] on span "Następny slajd" at bounding box center [822, 237] width 11 height 12
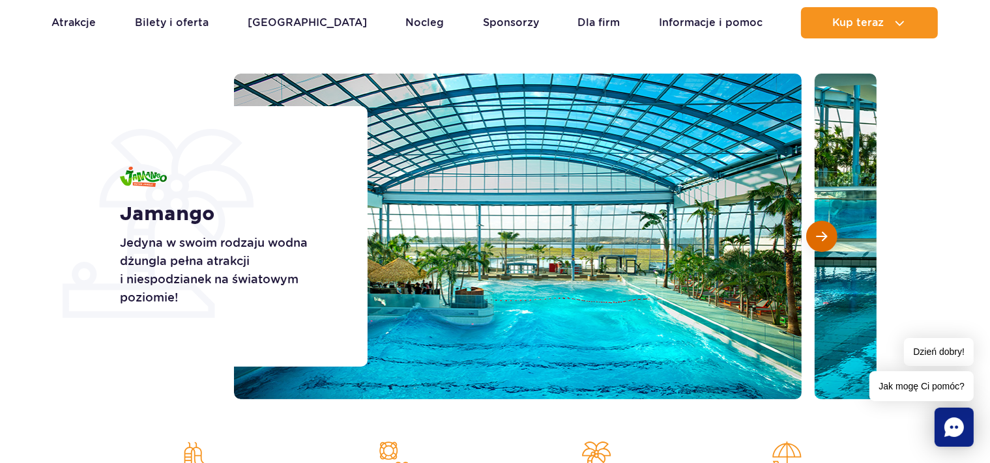
click at [824, 237] on span "Następny slajd" at bounding box center [822, 237] width 11 height 12
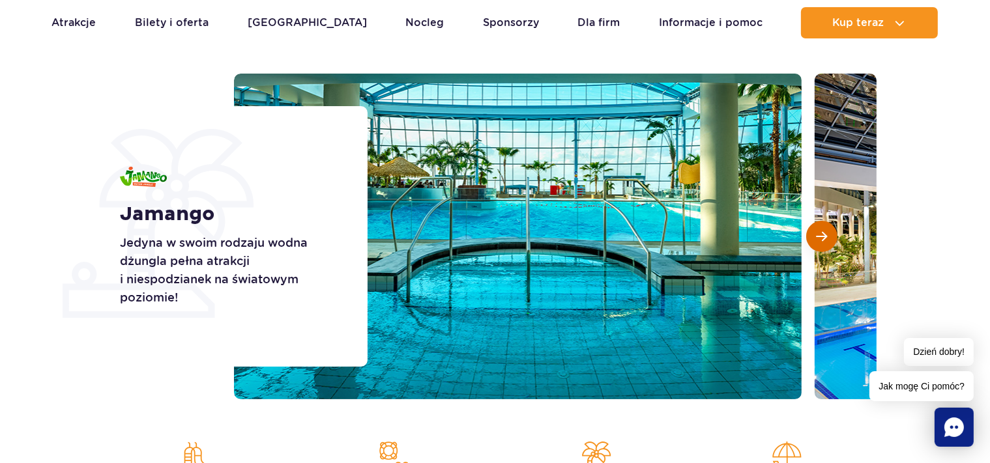
click at [824, 237] on span "Następny slajd" at bounding box center [822, 237] width 11 height 12
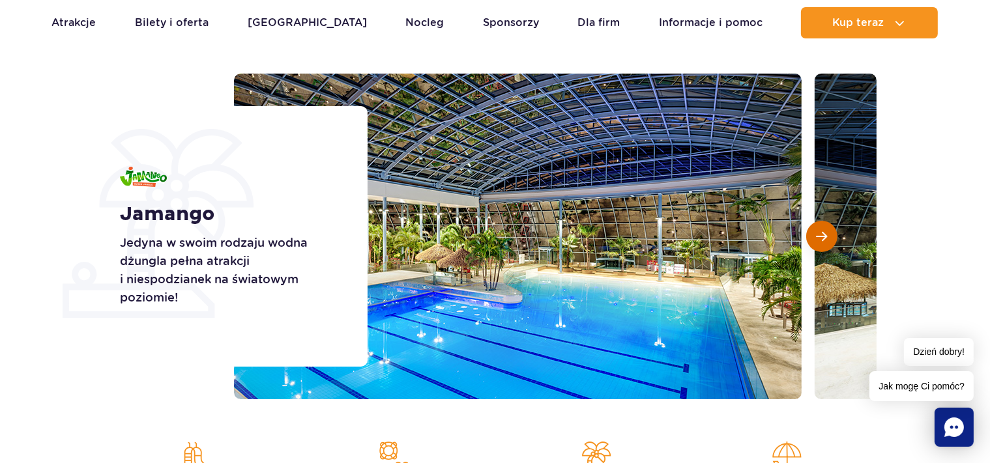
click at [824, 237] on span "Następny slajd" at bounding box center [822, 237] width 11 height 12
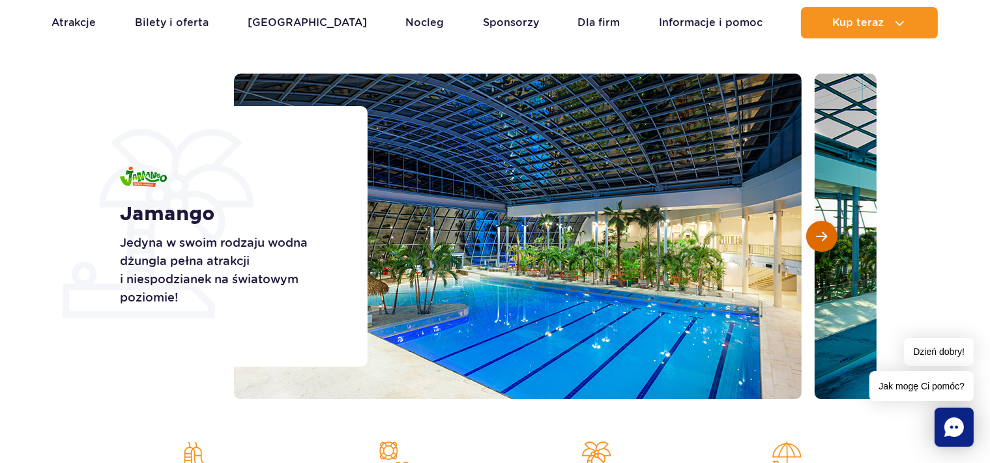
click at [824, 237] on span "Następny slajd" at bounding box center [822, 237] width 11 height 12
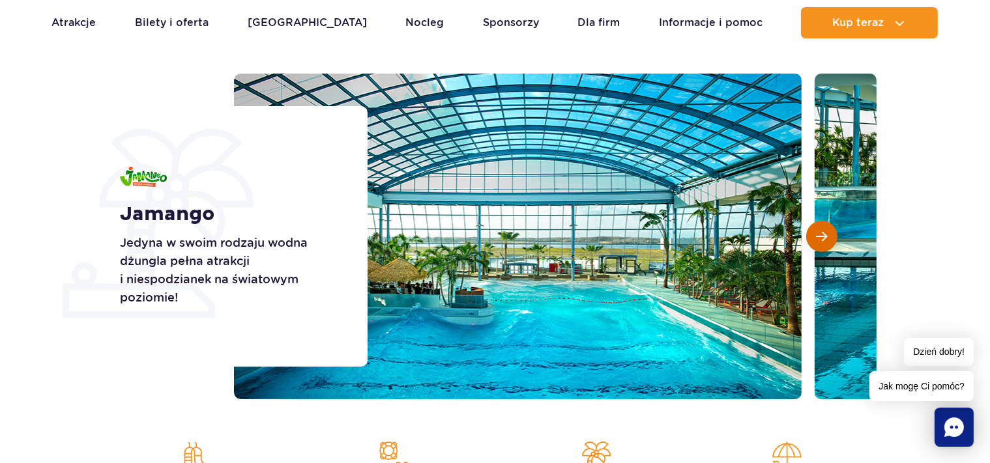
click at [824, 237] on span "Następny slajd" at bounding box center [822, 237] width 11 height 12
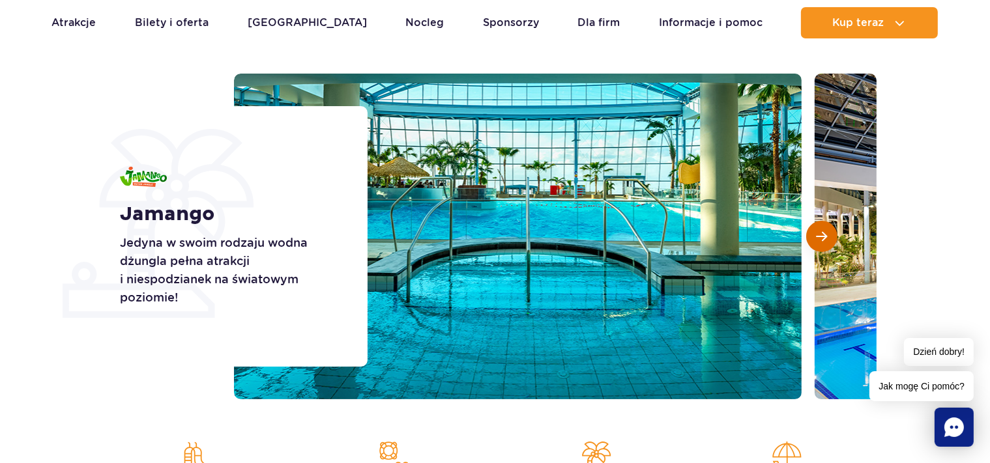
click at [824, 237] on span "Następny slajd" at bounding box center [822, 237] width 11 height 12
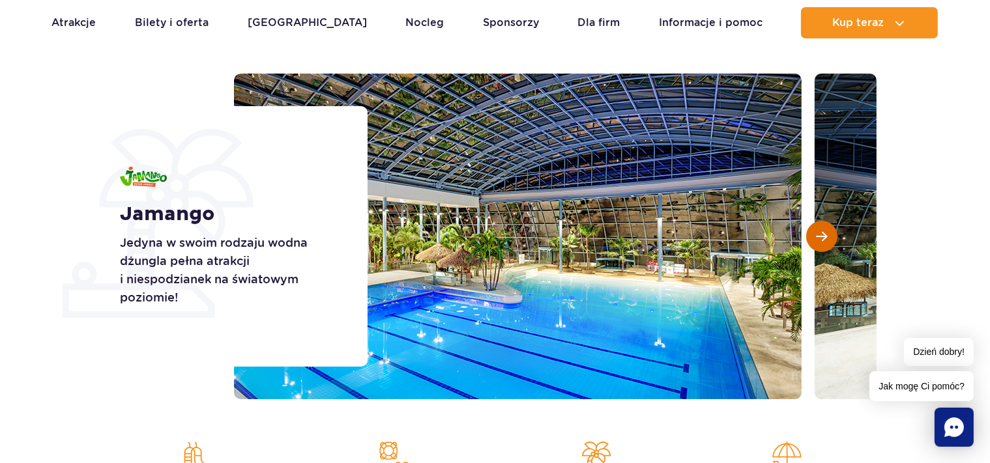
click at [824, 237] on span "Następny slajd" at bounding box center [822, 237] width 11 height 12
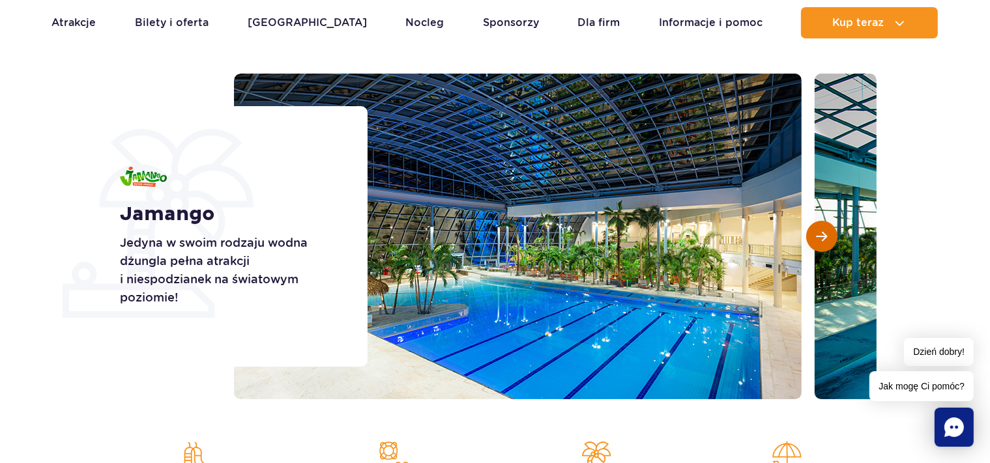
click at [824, 237] on span "Następny slajd" at bounding box center [822, 237] width 11 height 12
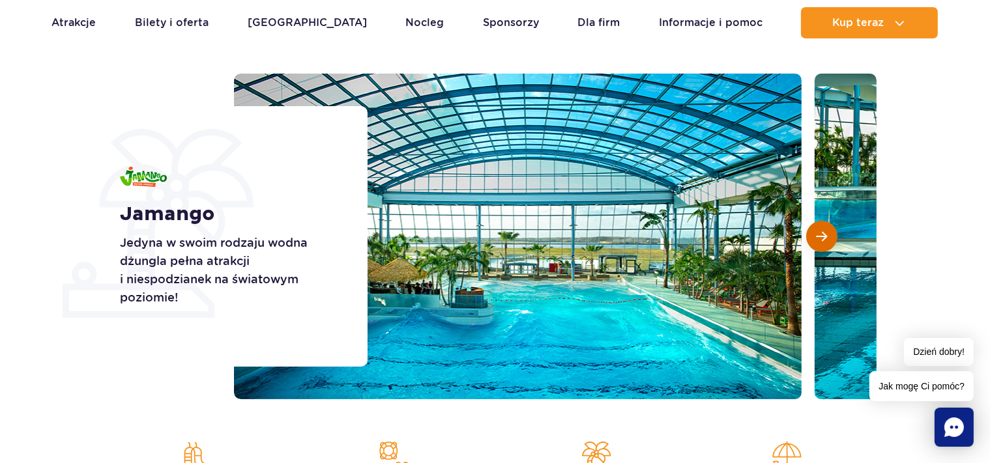
click at [824, 237] on span "Następny slajd" at bounding box center [822, 237] width 11 height 12
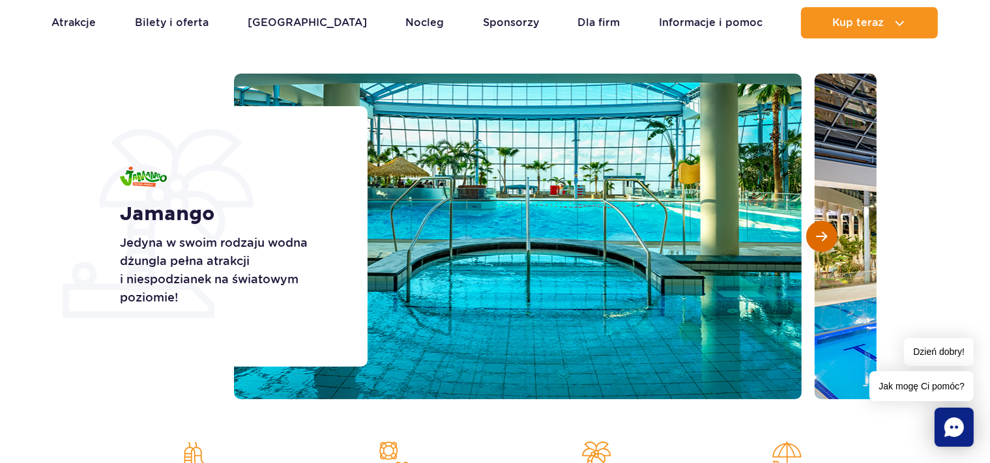
click at [824, 237] on span "Następny slajd" at bounding box center [822, 237] width 11 height 12
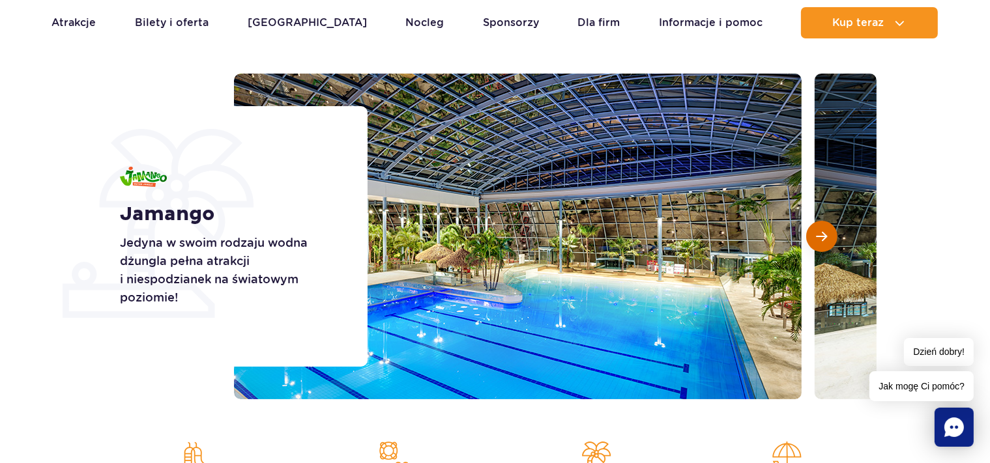
click at [824, 237] on span "Następny slajd" at bounding box center [822, 237] width 11 height 12
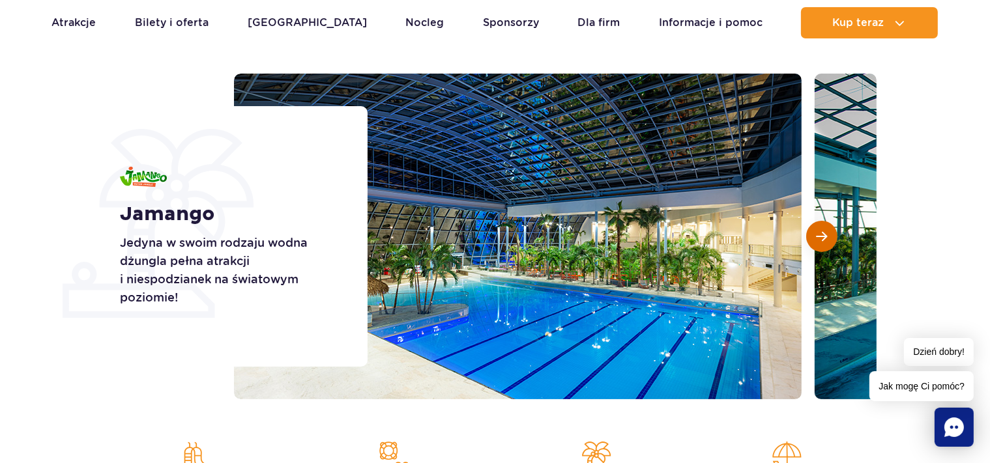
click at [824, 237] on span "Następny slajd" at bounding box center [822, 237] width 11 height 12
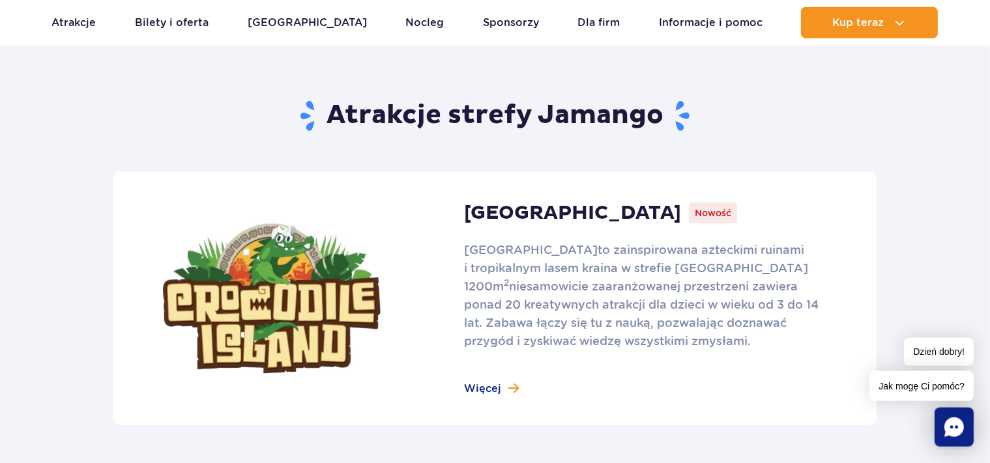
scroll to position [826, 0]
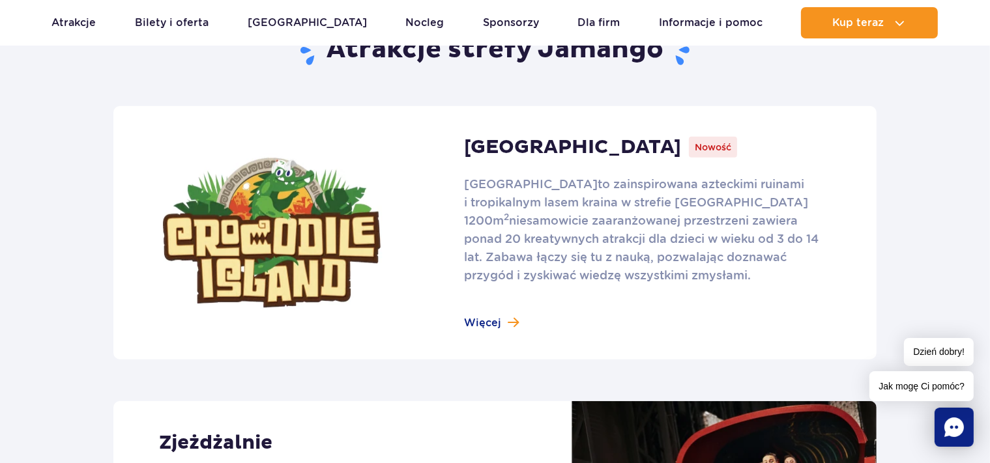
click at [508, 319] on link at bounding box center [494, 233] width 763 height 254
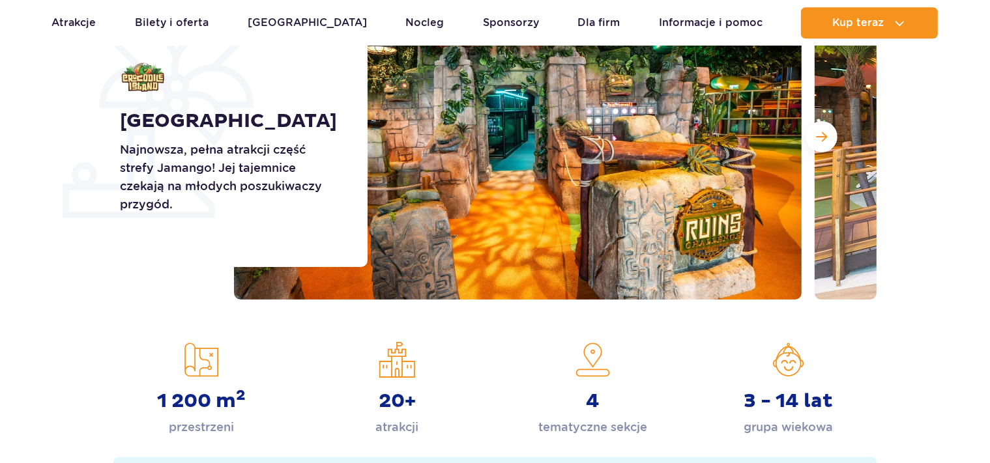
scroll to position [138, 0]
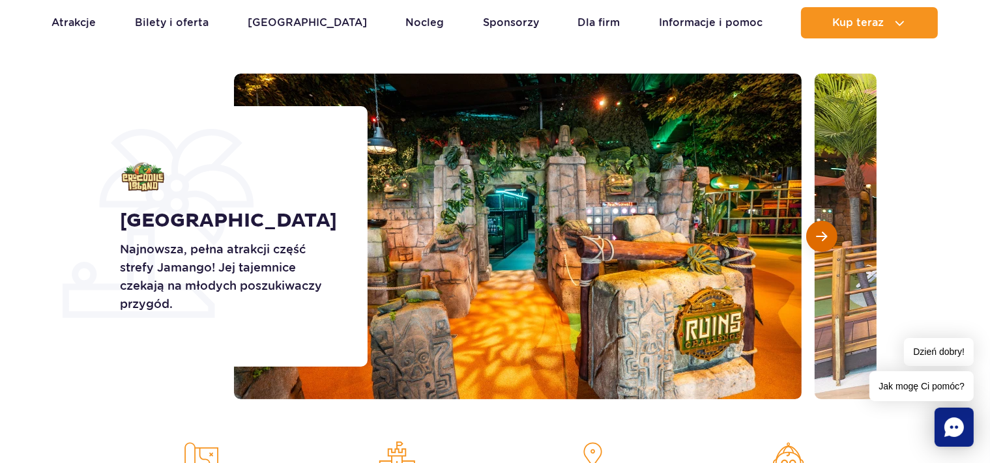
click at [824, 236] on span "Następny slajd" at bounding box center [822, 237] width 11 height 12
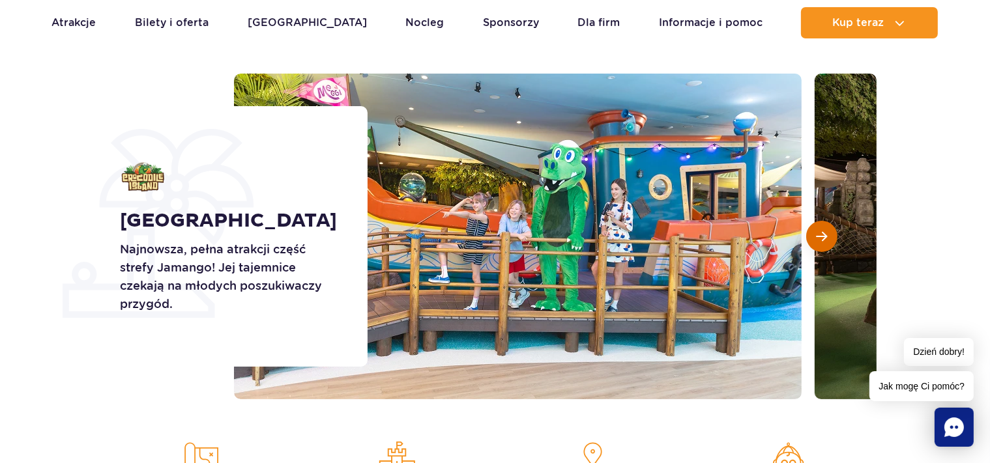
click at [824, 245] on button "Następny slajd" at bounding box center [821, 236] width 31 height 31
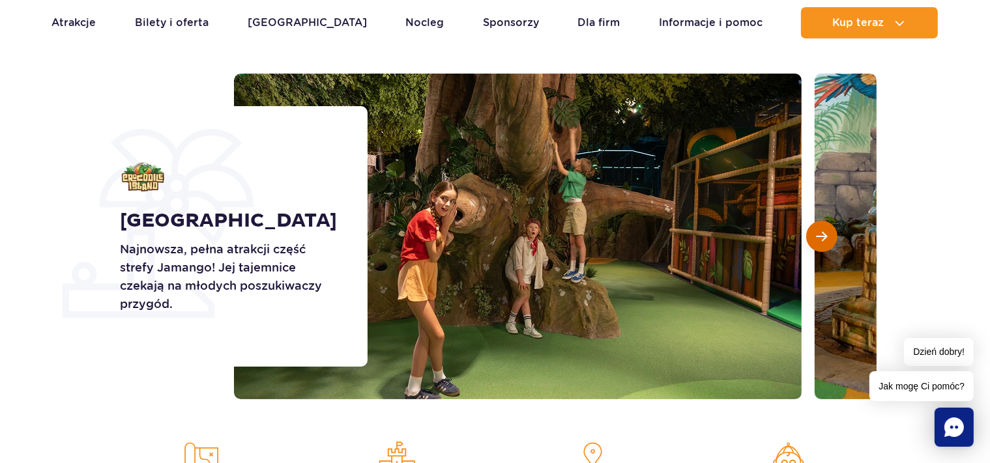
click at [825, 246] on button "Następny slajd" at bounding box center [821, 236] width 31 height 31
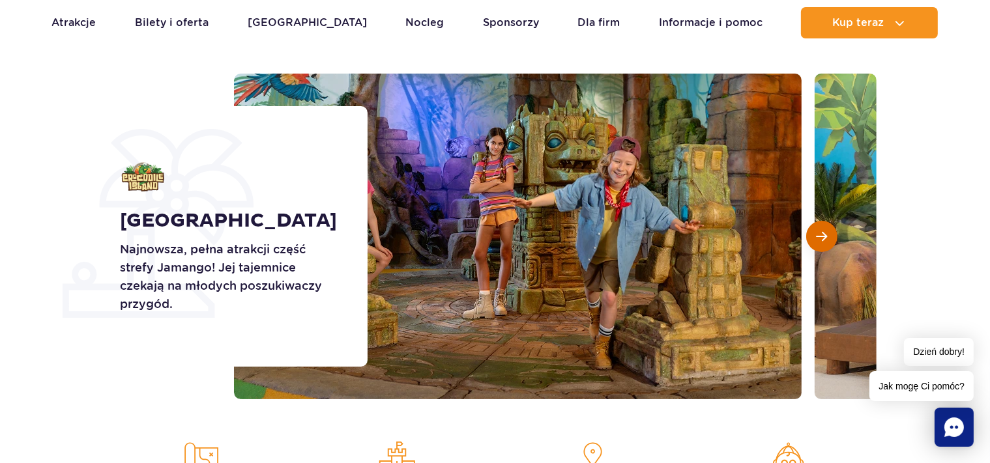
click at [825, 246] on button "Następny slajd" at bounding box center [821, 236] width 31 height 31
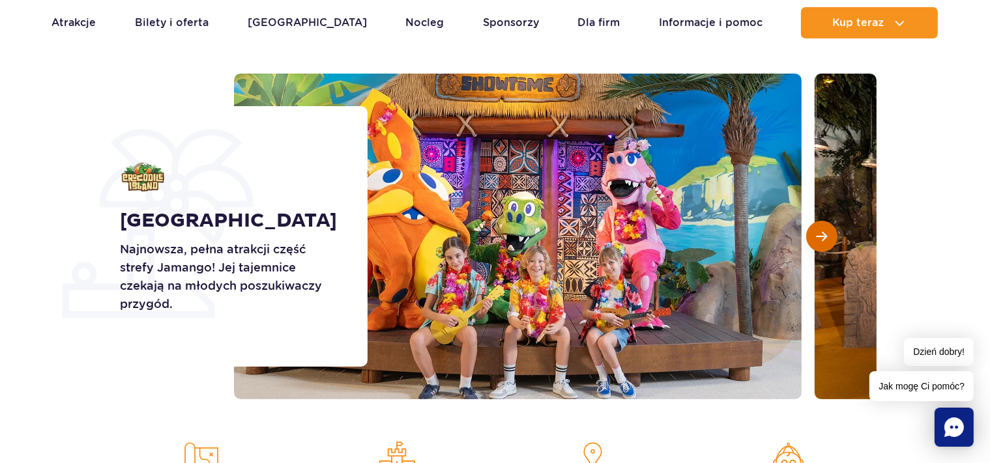
click at [825, 246] on button "Następny slajd" at bounding box center [821, 236] width 31 height 31
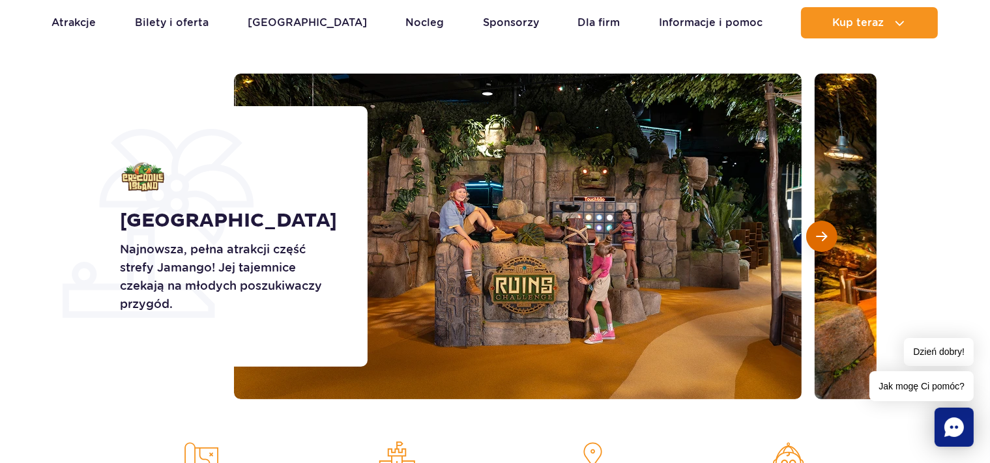
click at [825, 246] on button "Następny slajd" at bounding box center [821, 236] width 31 height 31
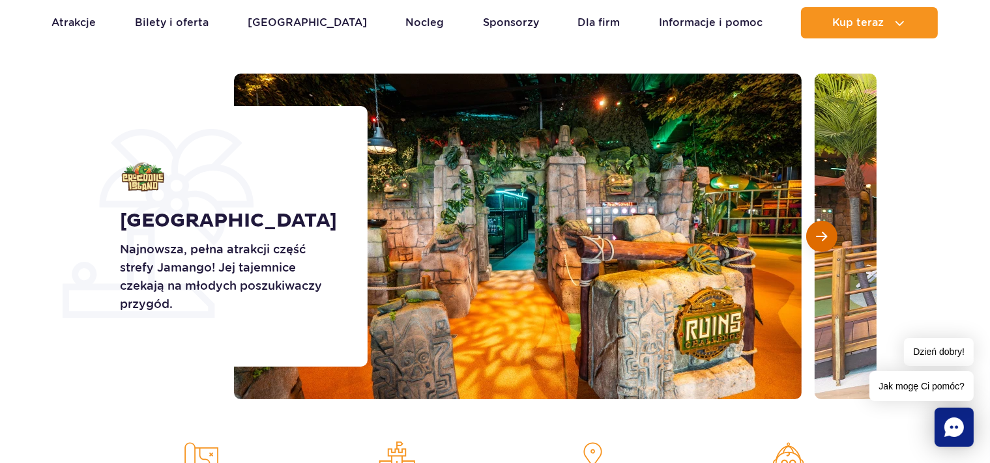
click at [825, 246] on button "Następny slajd" at bounding box center [821, 236] width 31 height 31
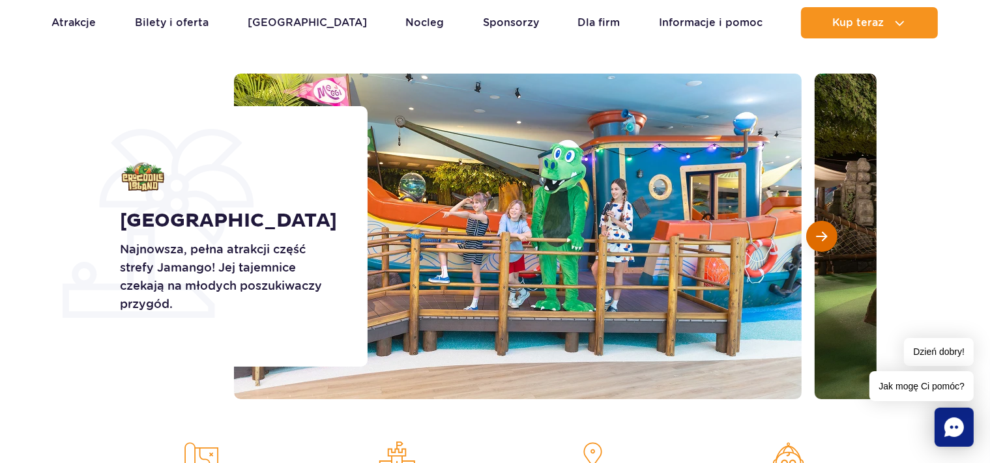
click at [825, 246] on button "Następny slajd" at bounding box center [821, 236] width 31 height 31
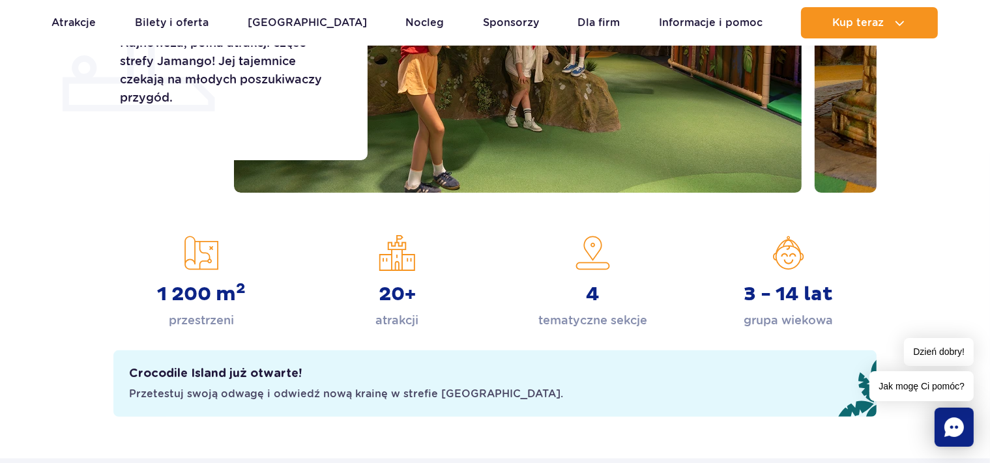
scroll to position [0, 0]
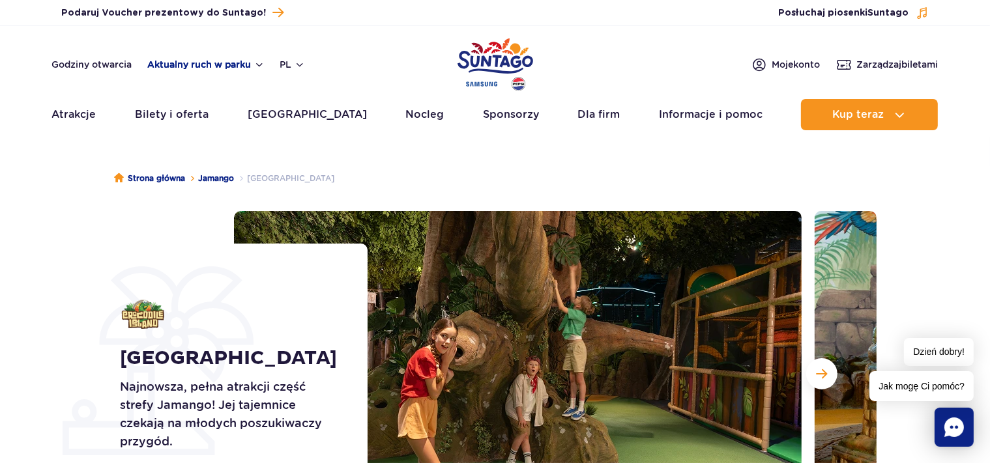
click at [215, 62] on button "Aktualny ruch w parku" at bounding box center [206, 64] width 117 height 10
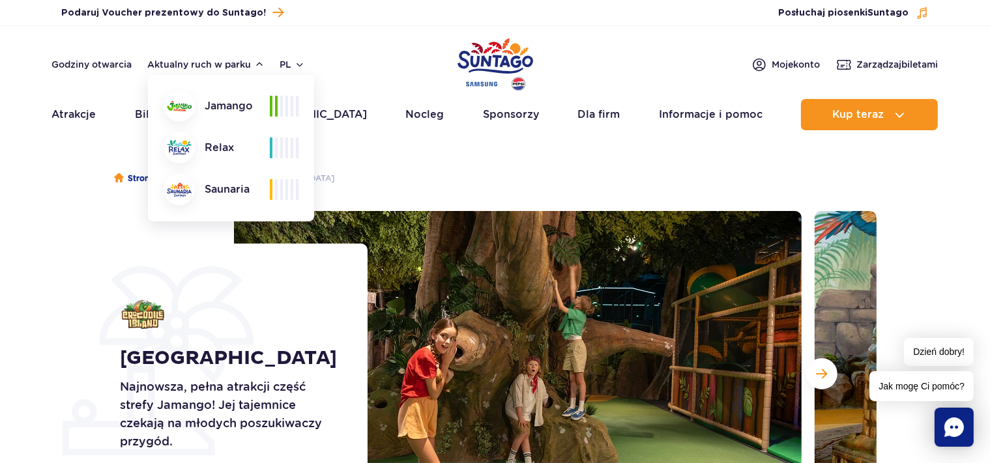
click at [92, 199] on div "Strona główna Jamango Crocodile island Crocodile Island Najnowsza, pełna atrakc…" at bounding box center [495, 453] width 990 height 615
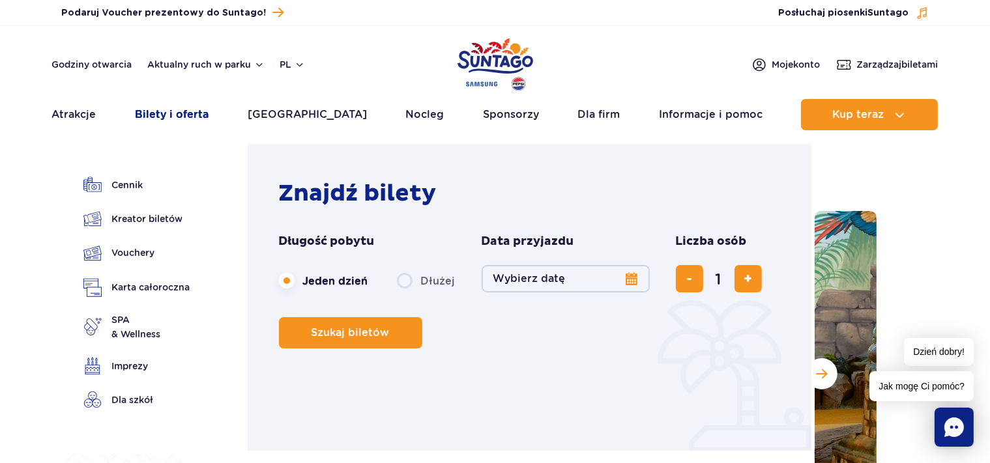
click at [176, 109] on link "Bilety i oferta" at bounding box center [172, 114] width 74 height 31
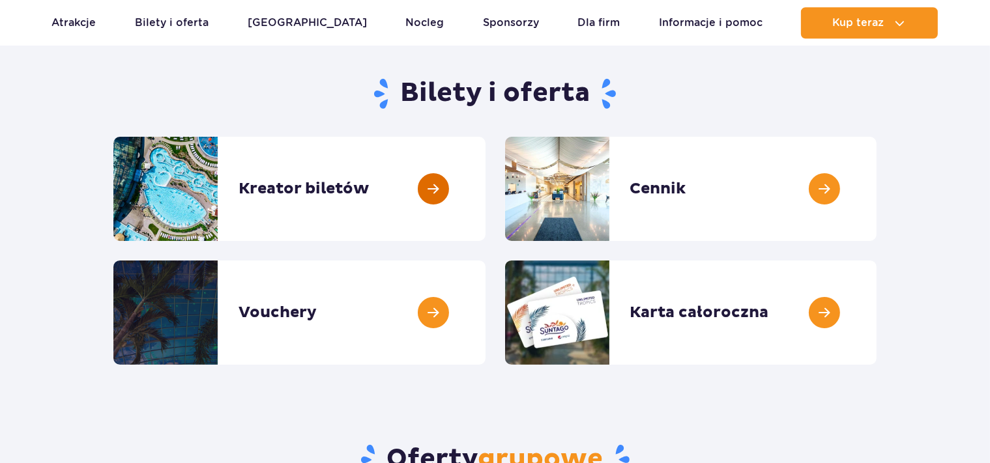
scroll to position [138, 0]
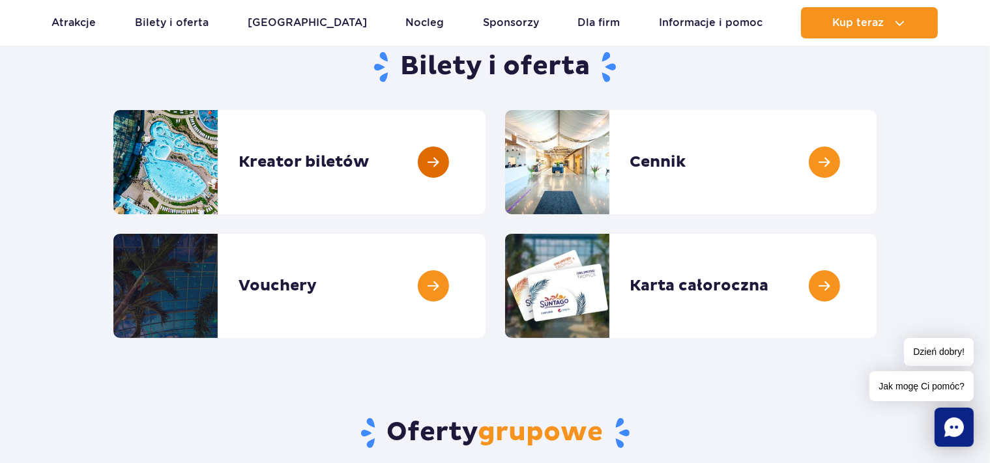
click at [486, 164] on link at bounding box center [486, 162] width 0 height 104
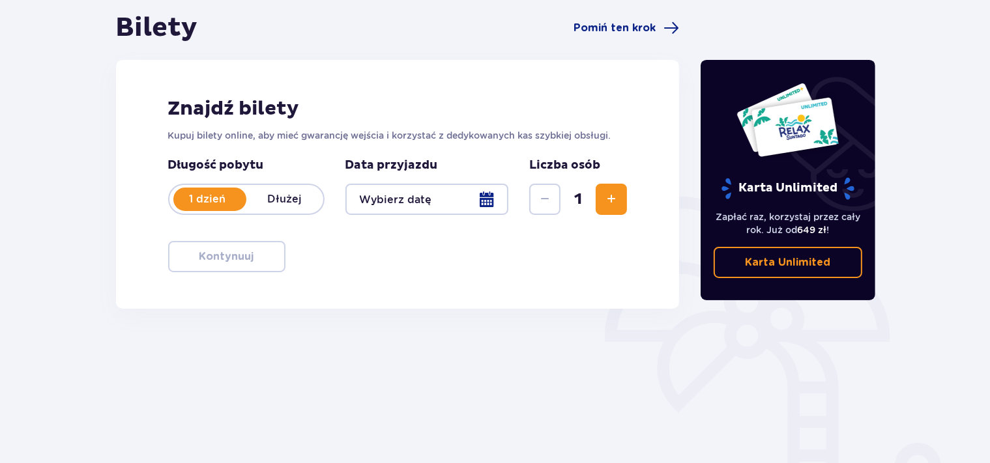
scroll to position [138, 0]
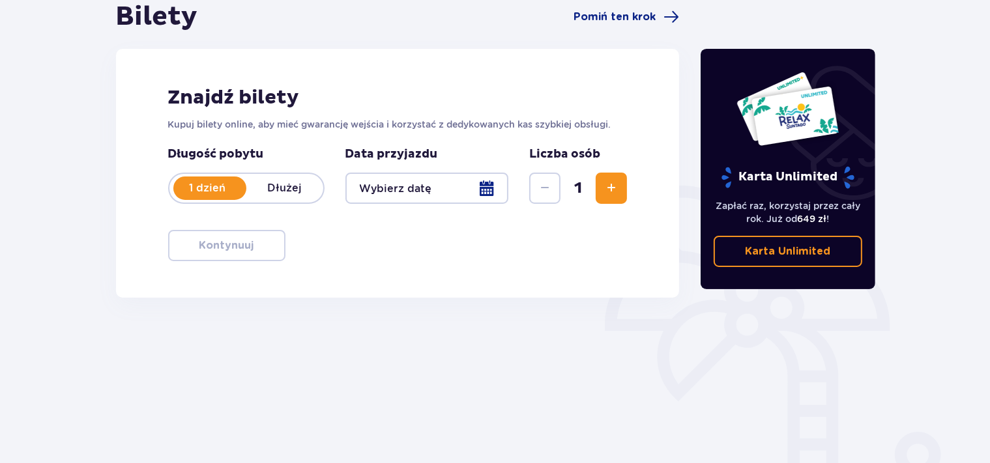
click at [481, 192] on div at bounding box center [427, 188] width 164 height 31
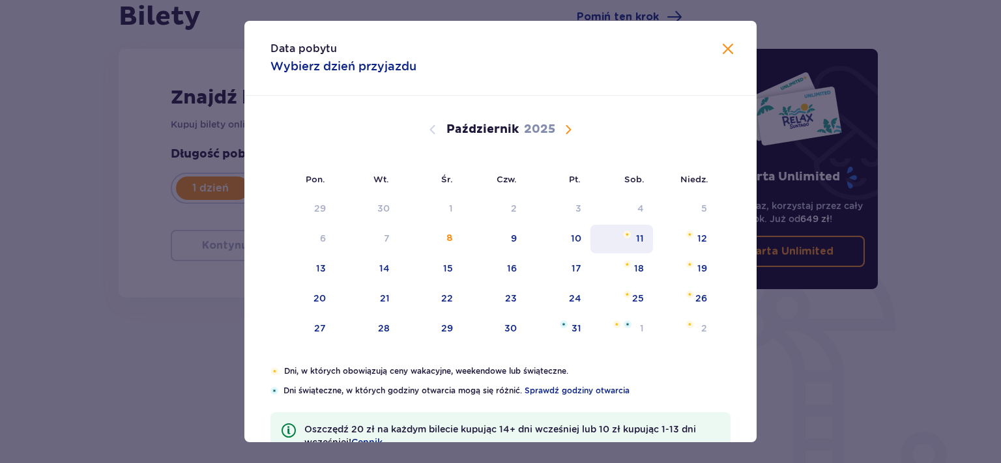
click at [636, 244] on div "11" at bounding box center [640, 238] width 8 height 13
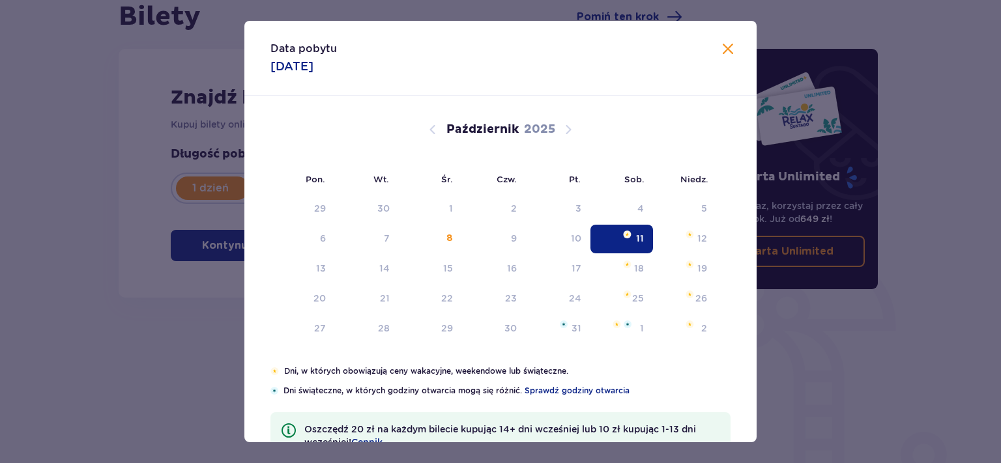
type input "[DATE]"
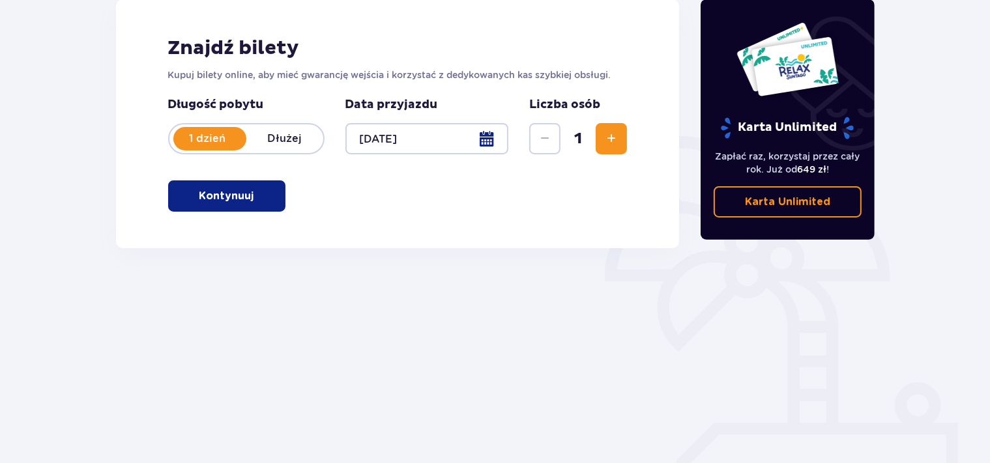
scroll to position [201, 0]
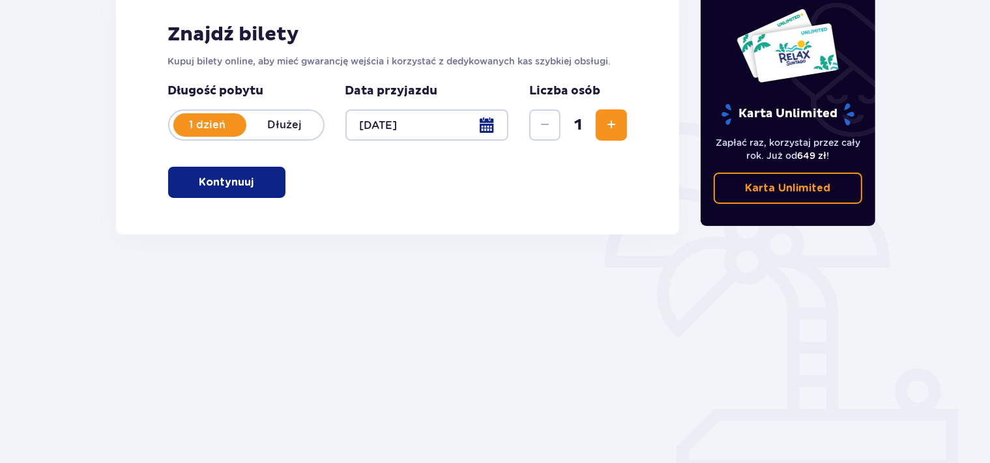
click at [612, 134] on button "Zwiększ" at bounding box center [611, 124] width 31 height 31
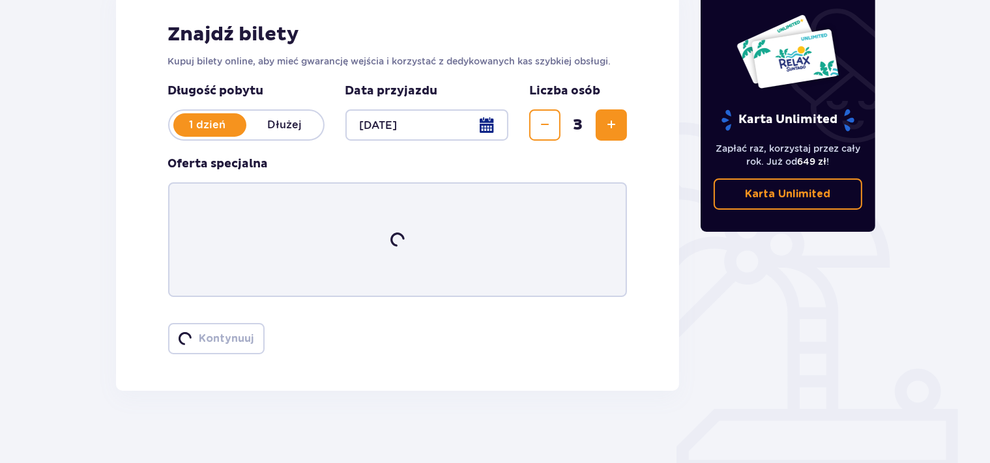
click at [612, 134] on button "Zwiększ" at bounding box center [611, 124] width 31 height 31
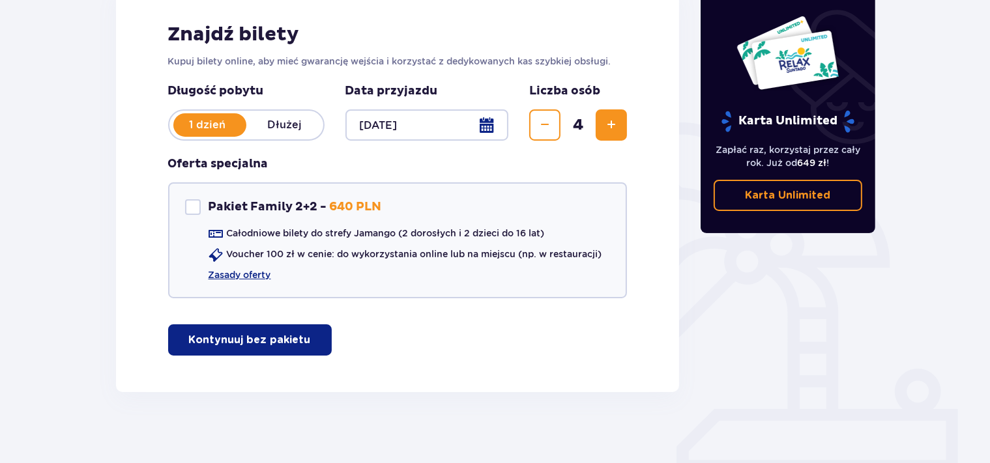
scroll to position [207, 0]
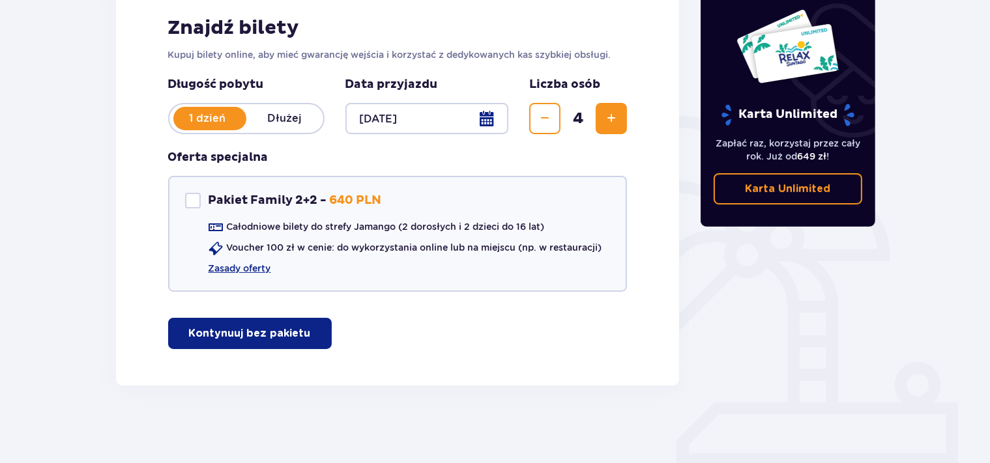
click at [279, 344] on button "Kontynuuj bez pakietu" at bounding box center [250, 333] width 164 height 31
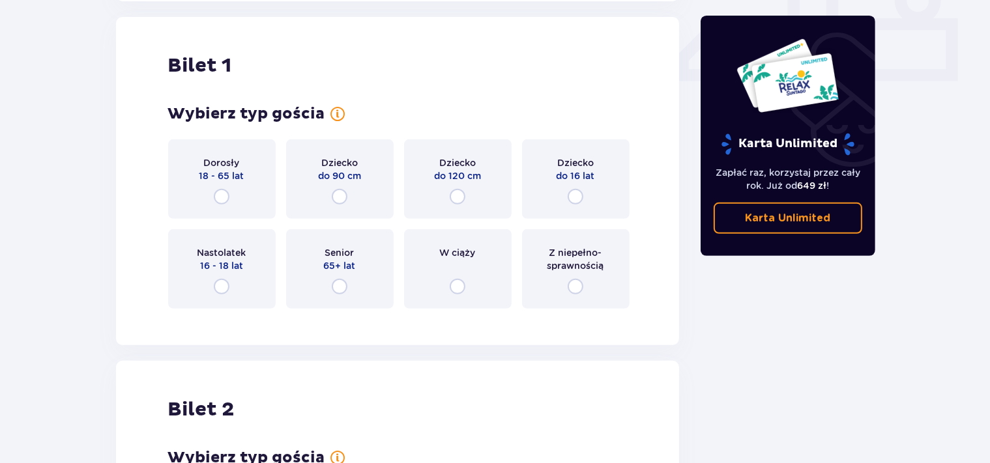
scroll to position [592, 0]
click at [218, 191] on input "radio" at bounding box center [222, 196] width 16 height 16
radio input "true"
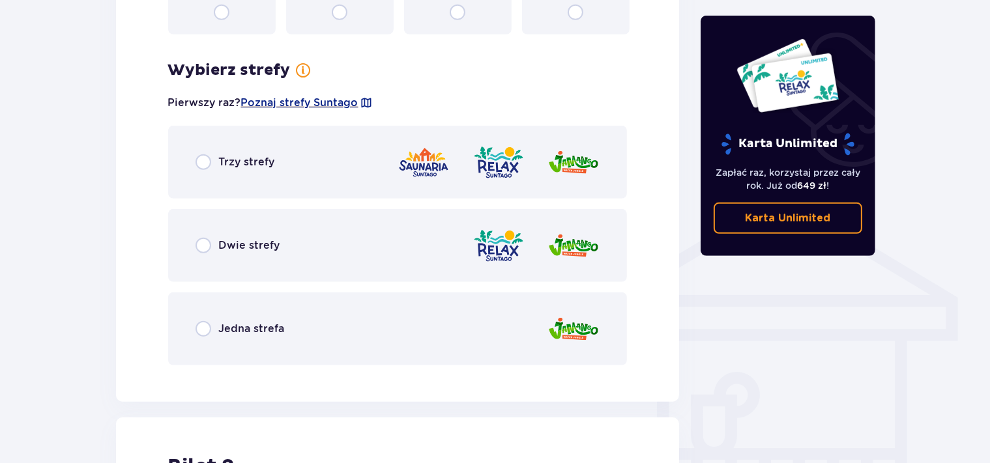
scroll to position [842, 0]
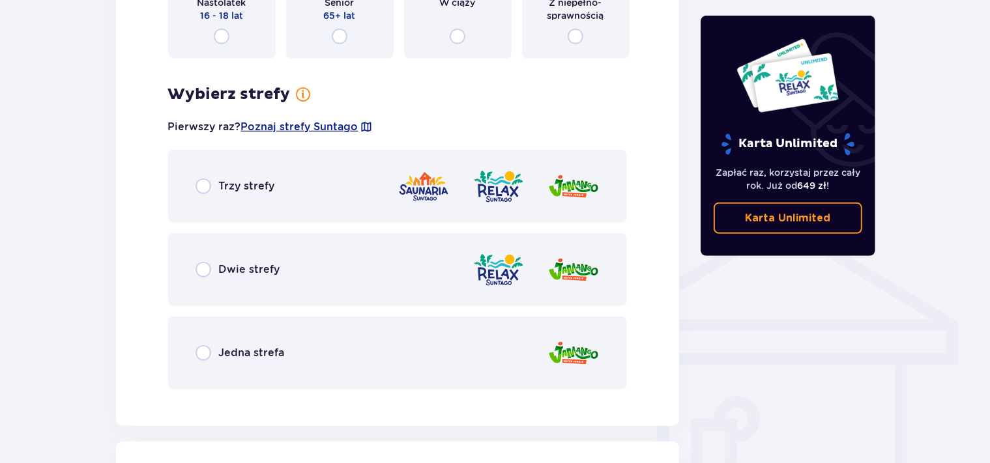
click at [205, 186] on input "radio" at bounding box center [204, 187] width 16 height 16
radio input "true"
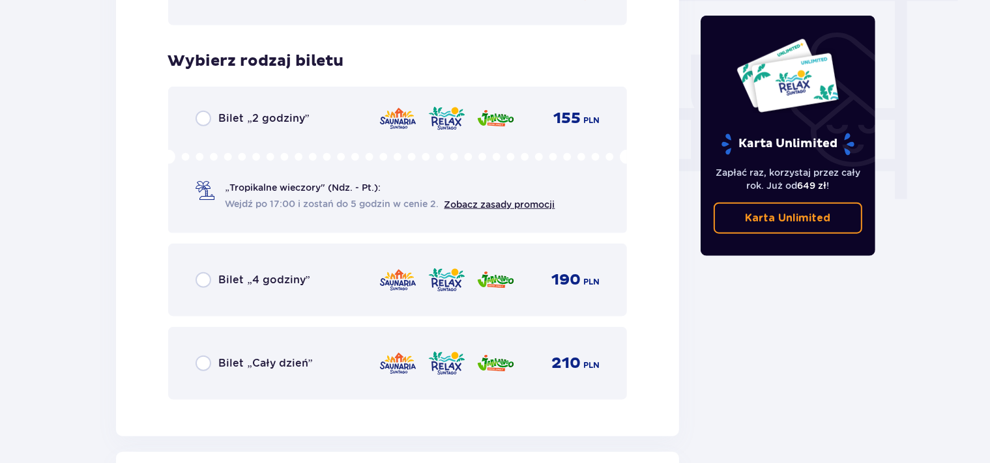
scroll to position [1242, 0]
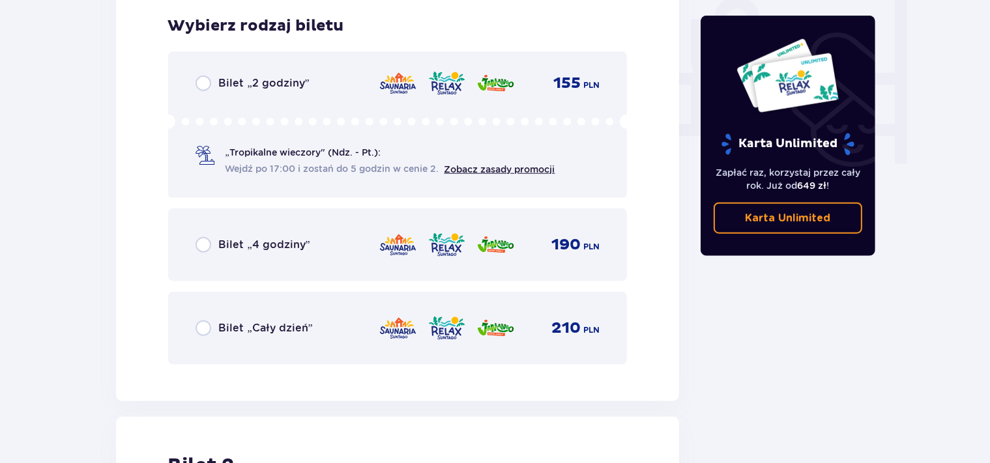
click at [199, 325] on input "radio" at bounding box center [204, 329] width 16 height 16
radio input "true"
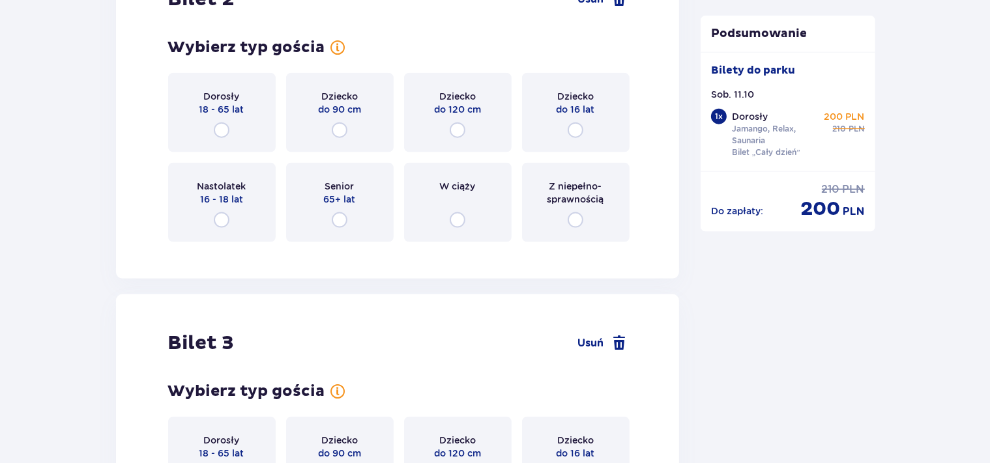
scroll to position [1642, 0]
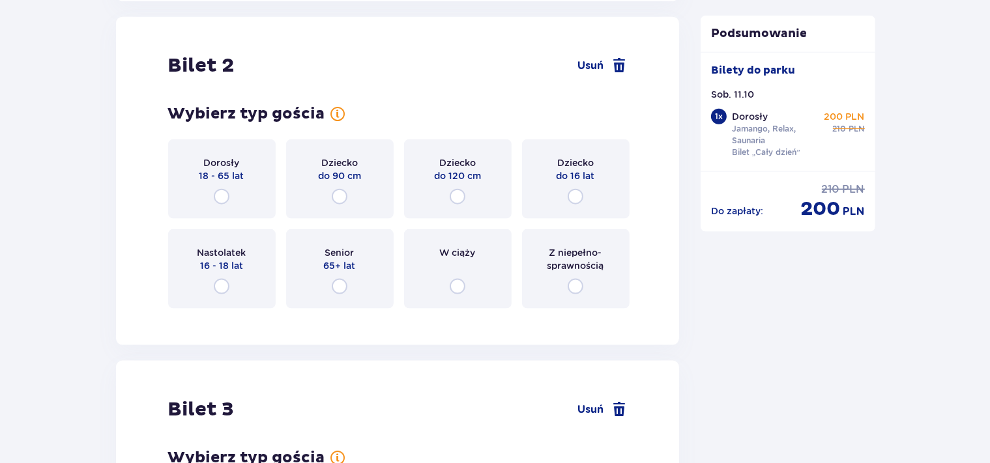
click at [222, 198] on input "radio" at bounding box center [222, 197] width 16 height 16
radio input "true"
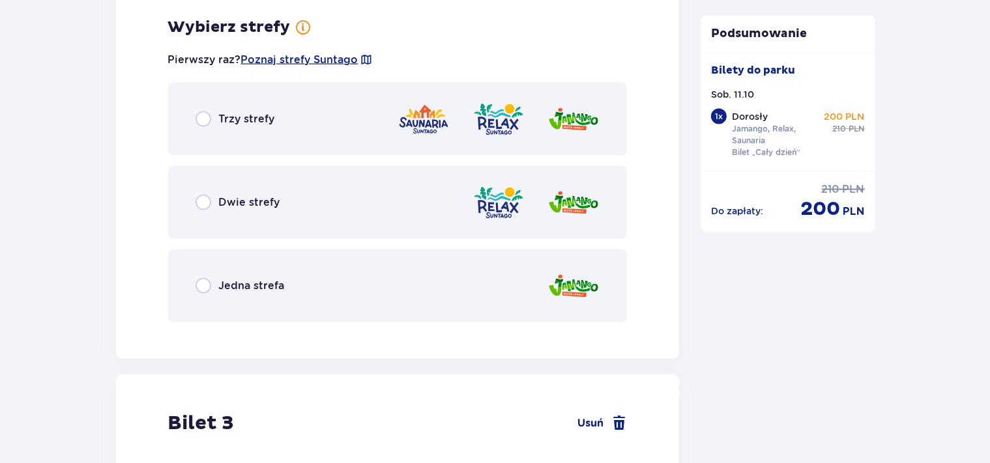
scroll to position [1960, 0]
click at [197, 197] on input "radio" at bounding box center [204, 202] width 16 height 16
radio input "true"
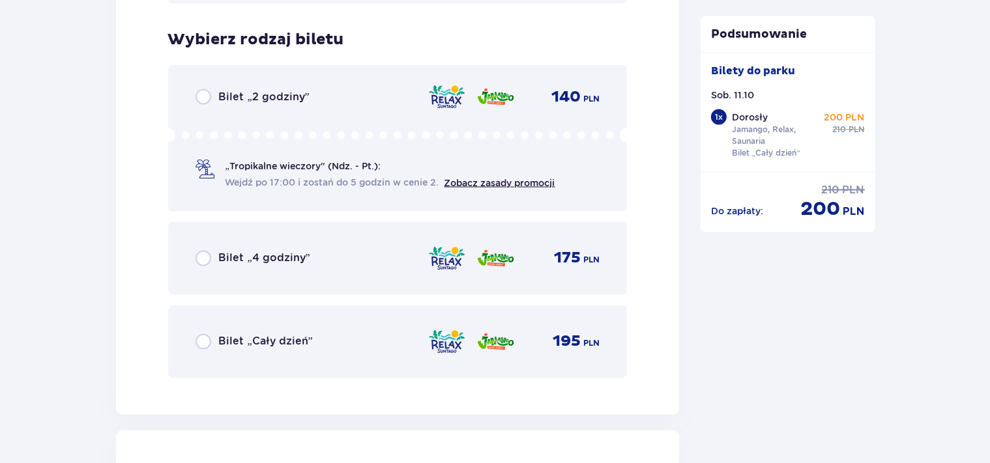
scroll to position [2291, 0]
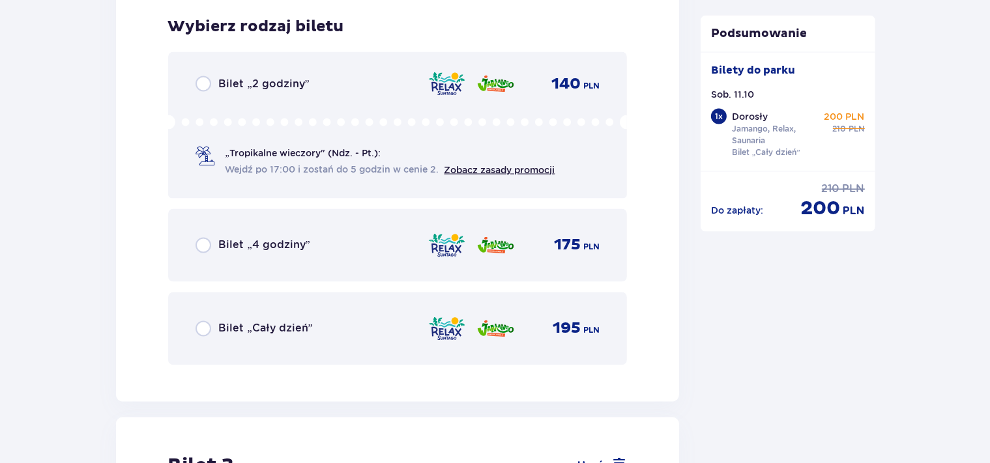
click at [199, 321] on input "radio" at bounding box center [204, 329] width 16 height 16
radio input "true"
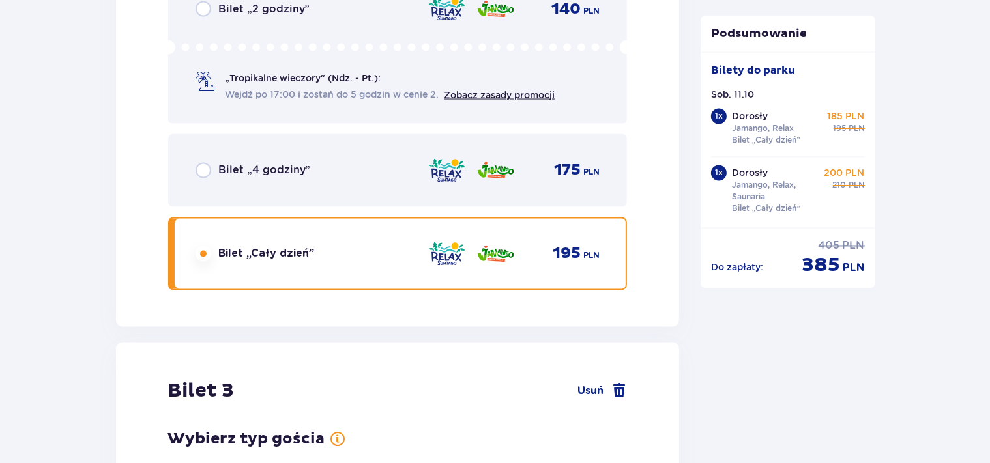
scroll to position [2691, 0]
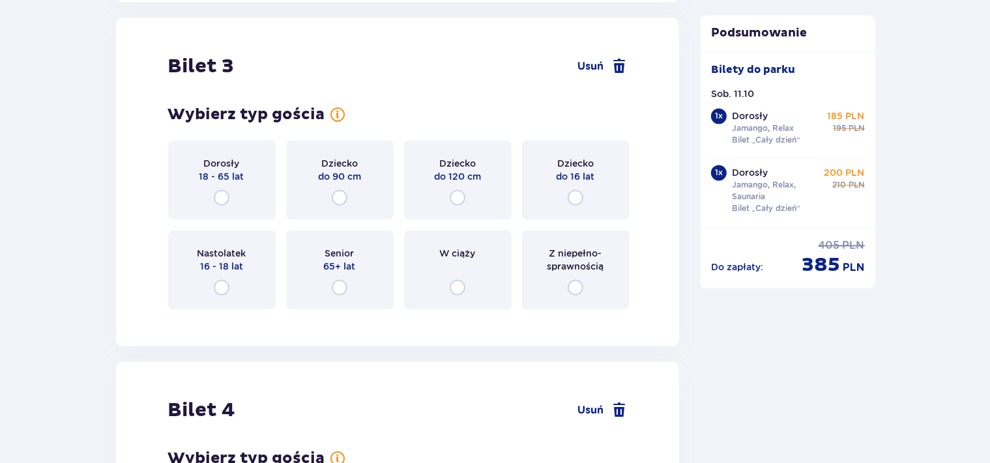
click at [573, 200] on input "radio" at bounding box center [576, 198] width 16 height 16
radio input "true"
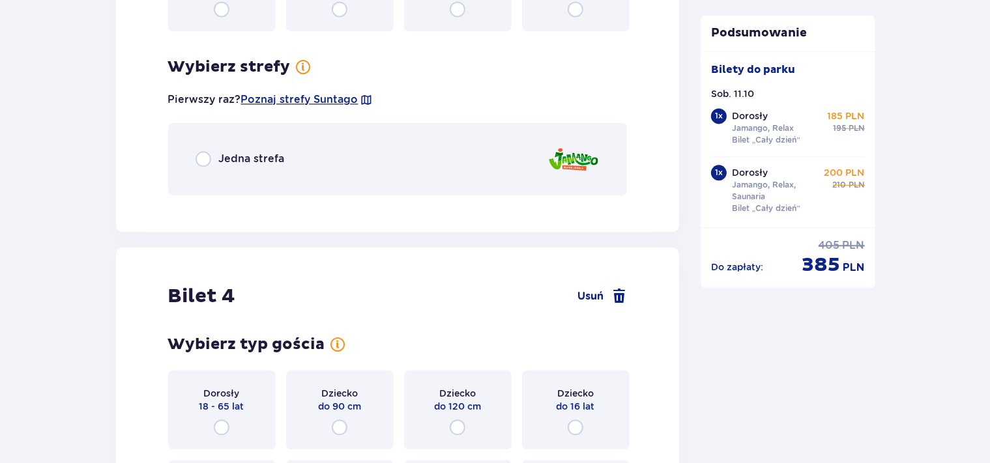
scroll to position [3009, 0]
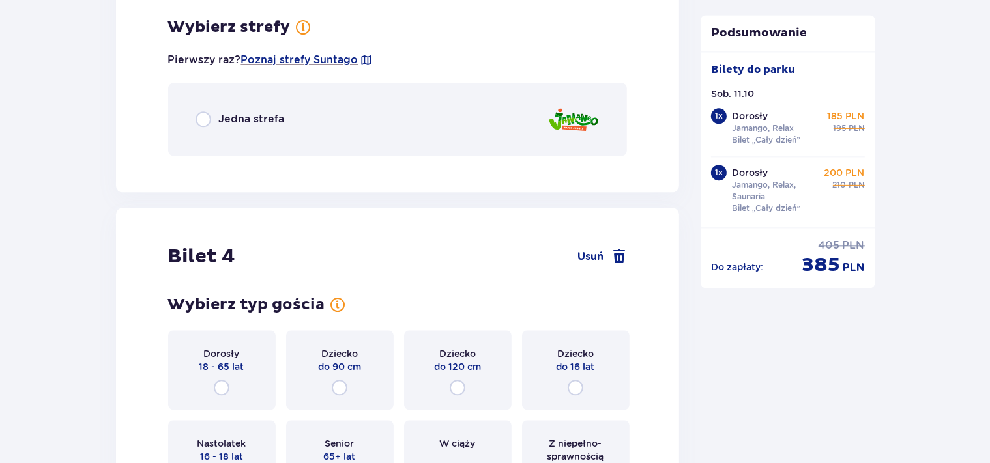
click at [199, 113] on input "radio" at bounding box center [204, 119] width 16 height 16
radio input "true"
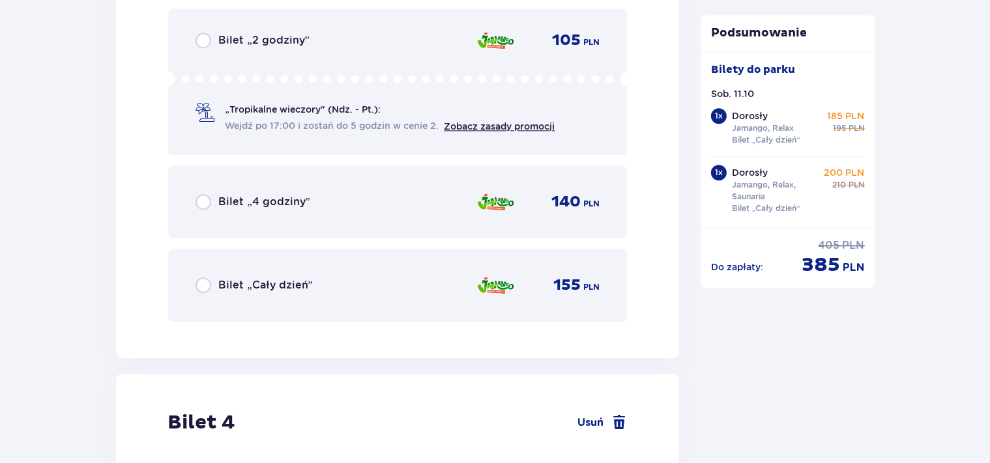
scroll to position [3242, 0]
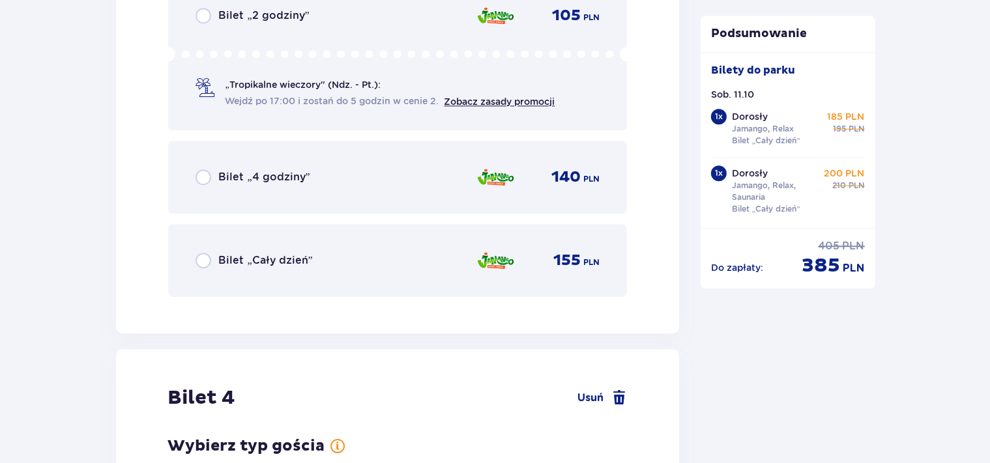
click at [197, 262] on input "radio" at bounding box center [204, 261] width 16 height 16
radio input "true"
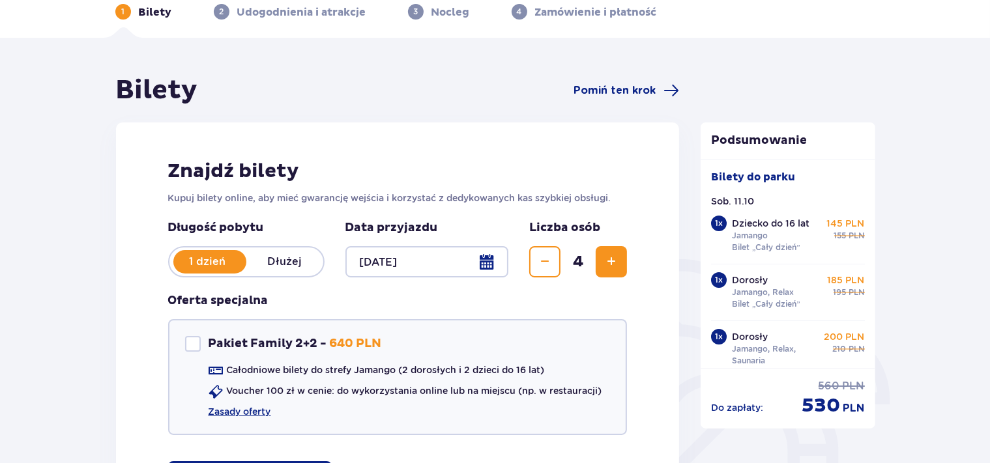
scroll to position [0, 0]
